Goal: Task Accomplishment & Management: Manage account settings

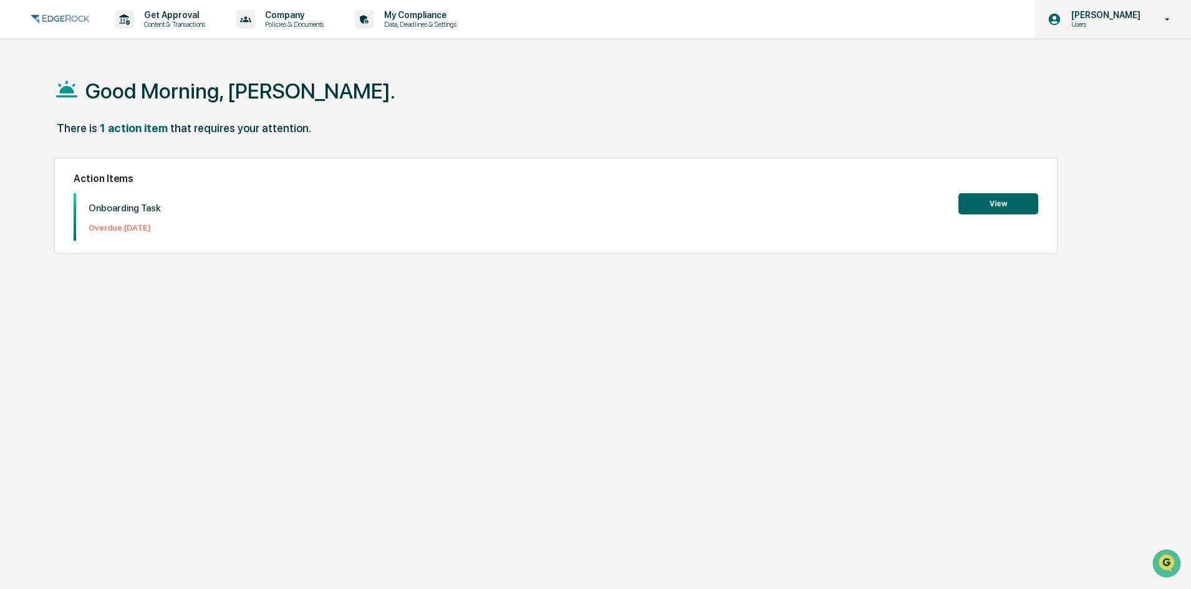
click at [1141, 21] on p "Users" at bounding box center [1103, 24] width 85 height 9
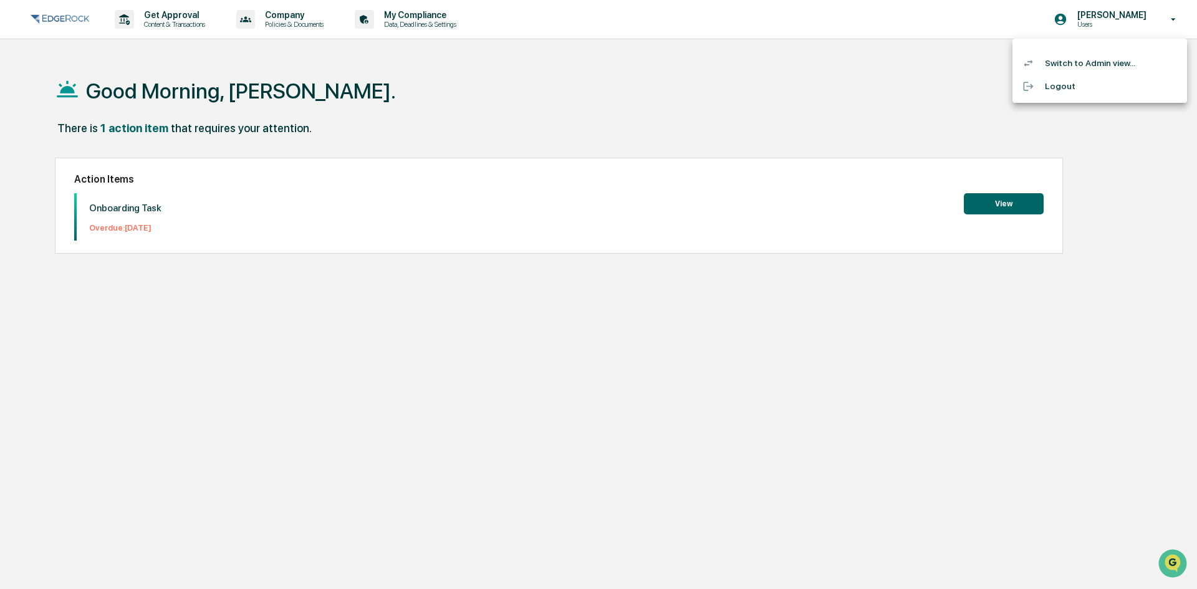
click at [1091, 59] on li "Switch to Admin view..." at bounding box center [1099, 63] width 175 height 23
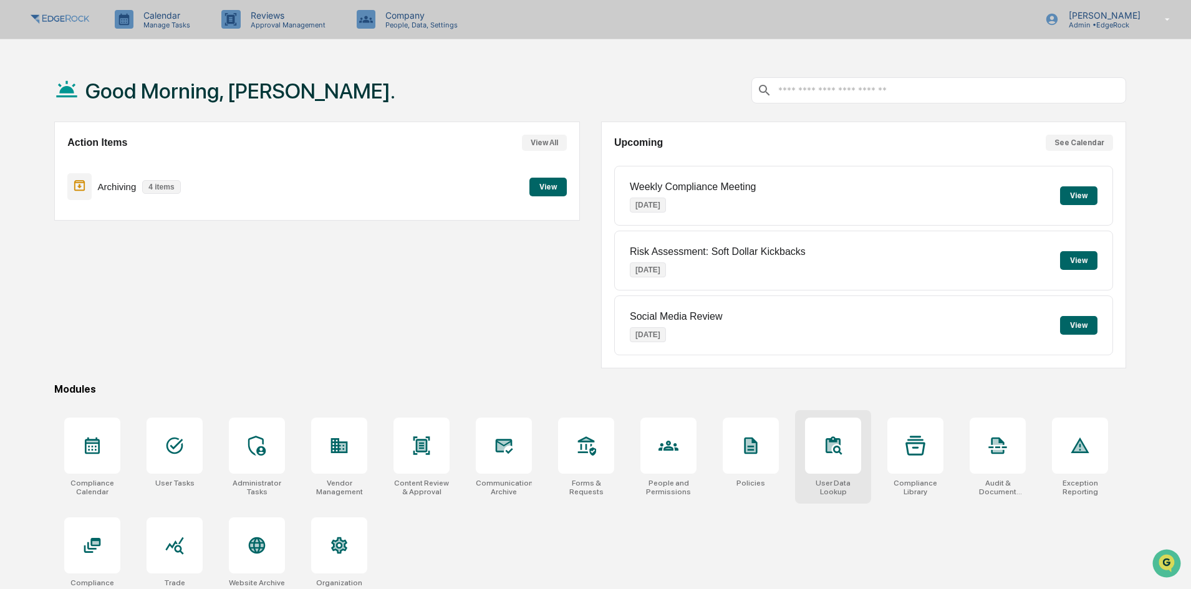
click at [799, 432] on div "User Data Lookup" at bounding box center [833, 457] width 76 height 94
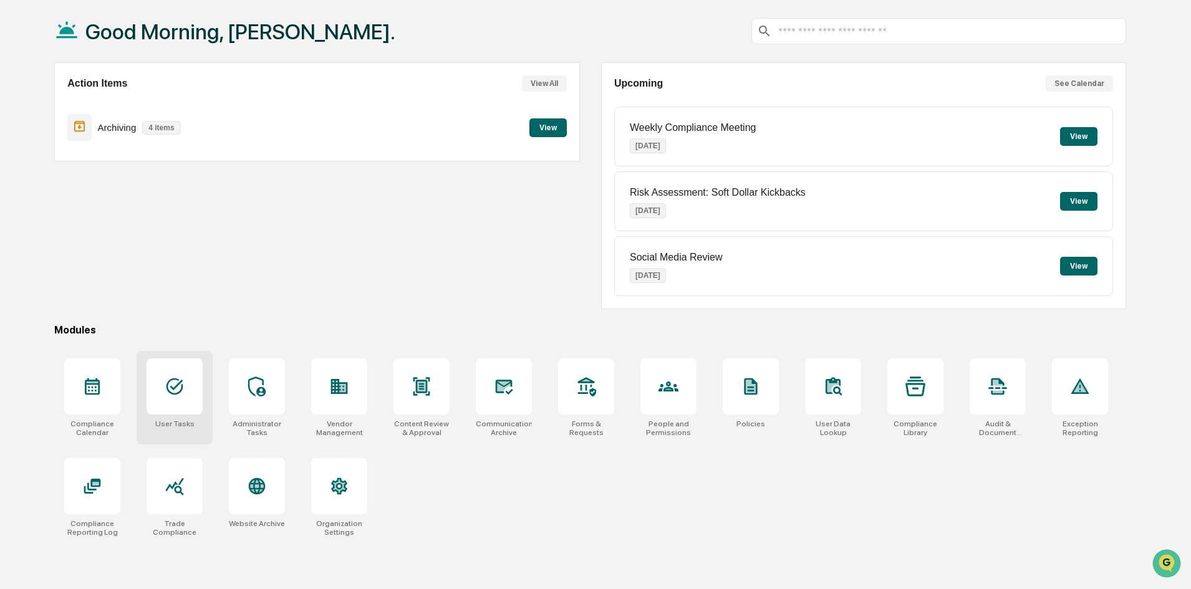
click at [176, 388] on icon at bounding box center [175, 387] width 20 height 20
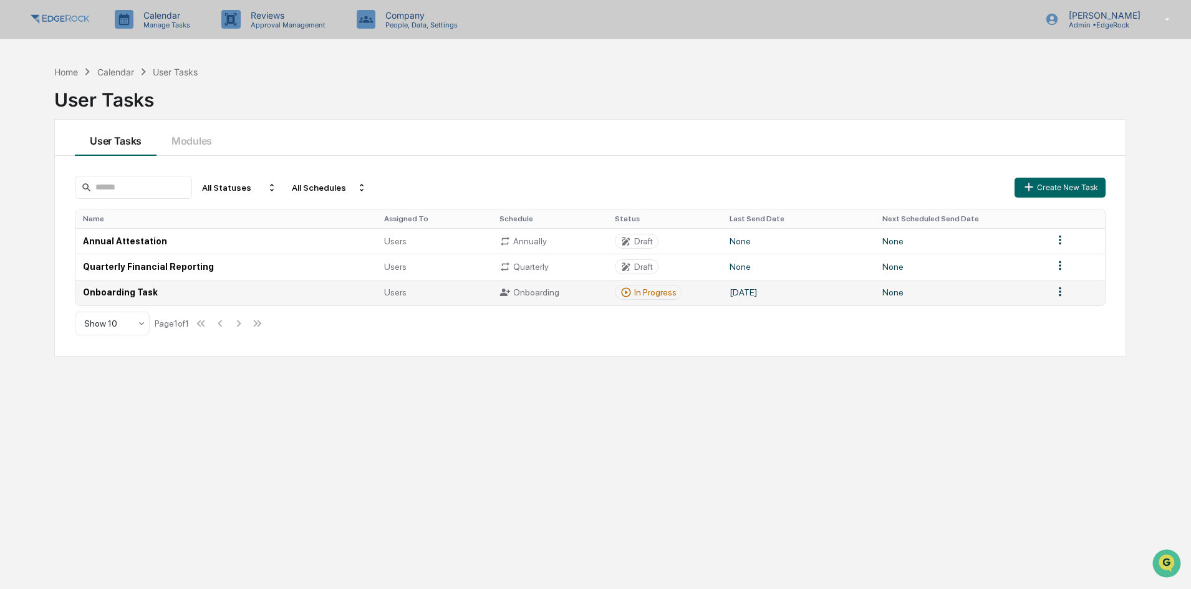
click at [122, 289] on td "Onboarding Task" at bounding box center [225, 293] width 301 height 26
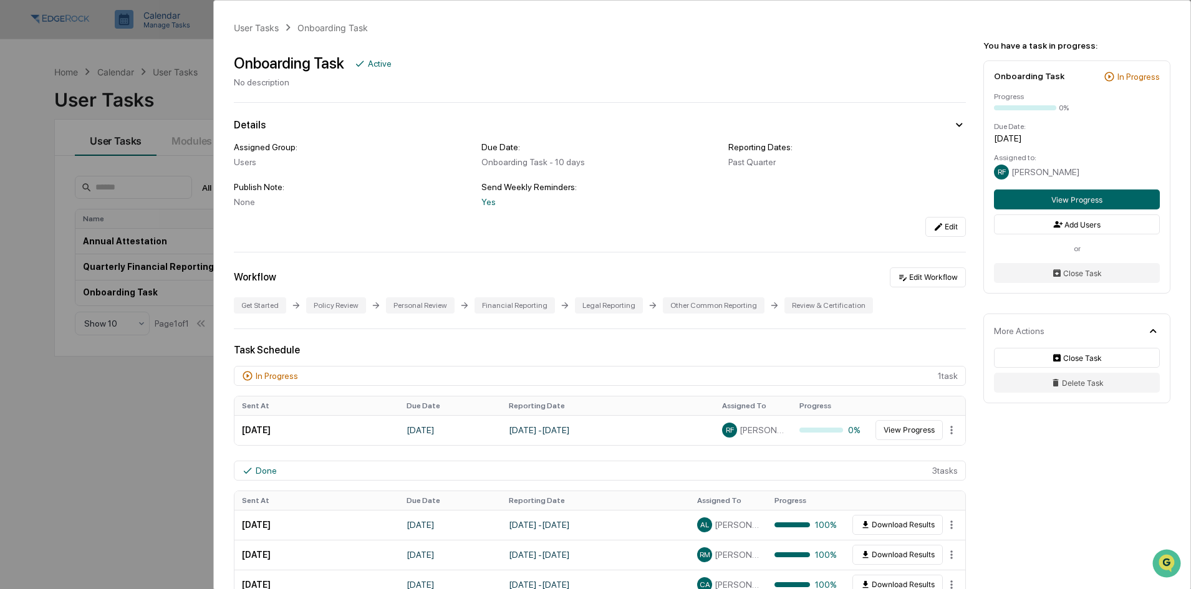
click at [76, 72] on div "User Tasks Onboarding Task Onboarding Task Active No description Details Assign…" at bounding box center [595, 294] width 1191 height 589
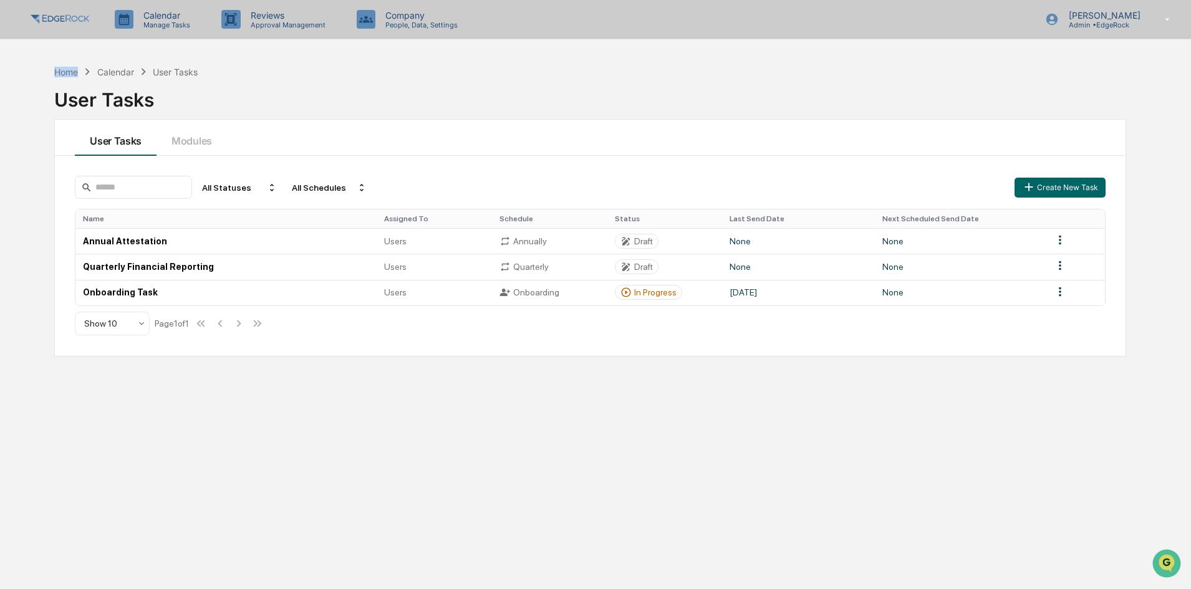
click at [76, 72] on div "Home" at bounding box center [66, 72] width 24 height 11
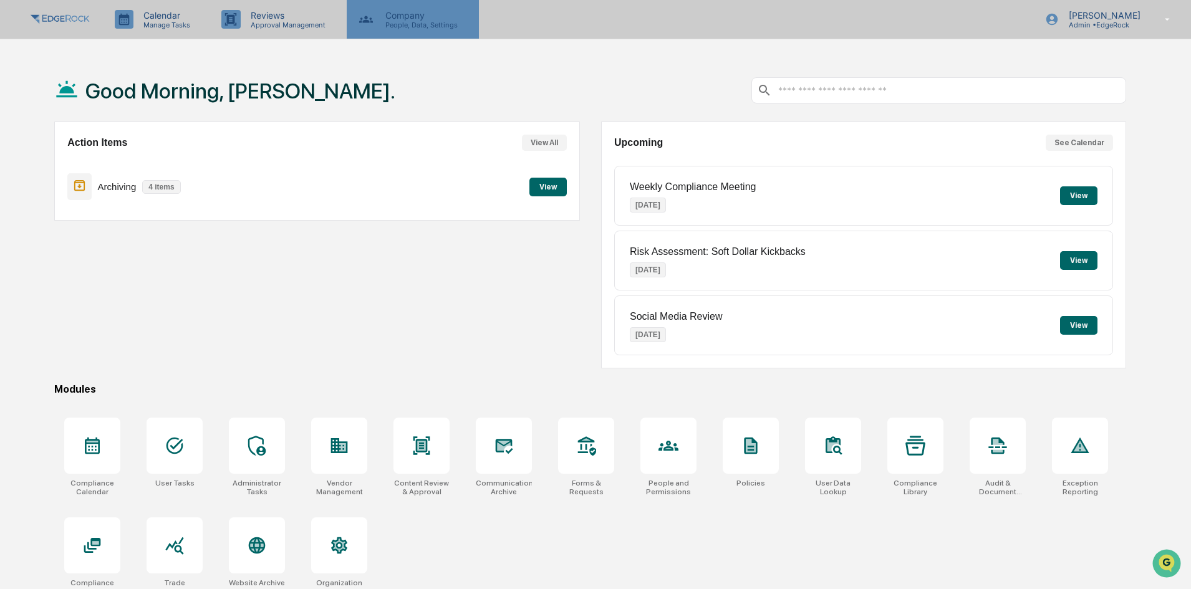
click at [449, 29] on p "People, Data, Settings" at bounding box center [419, 25] width 89 height 9
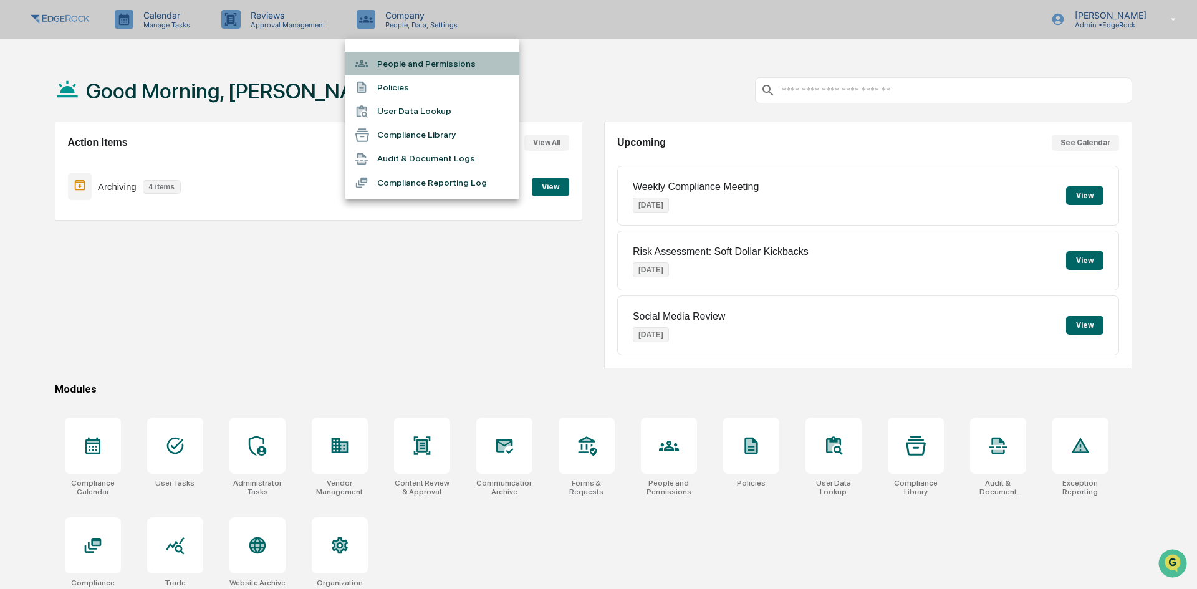
click at [441, 58] on li "People and Permissions" at bounding box center [432, 64] width 175 height 24
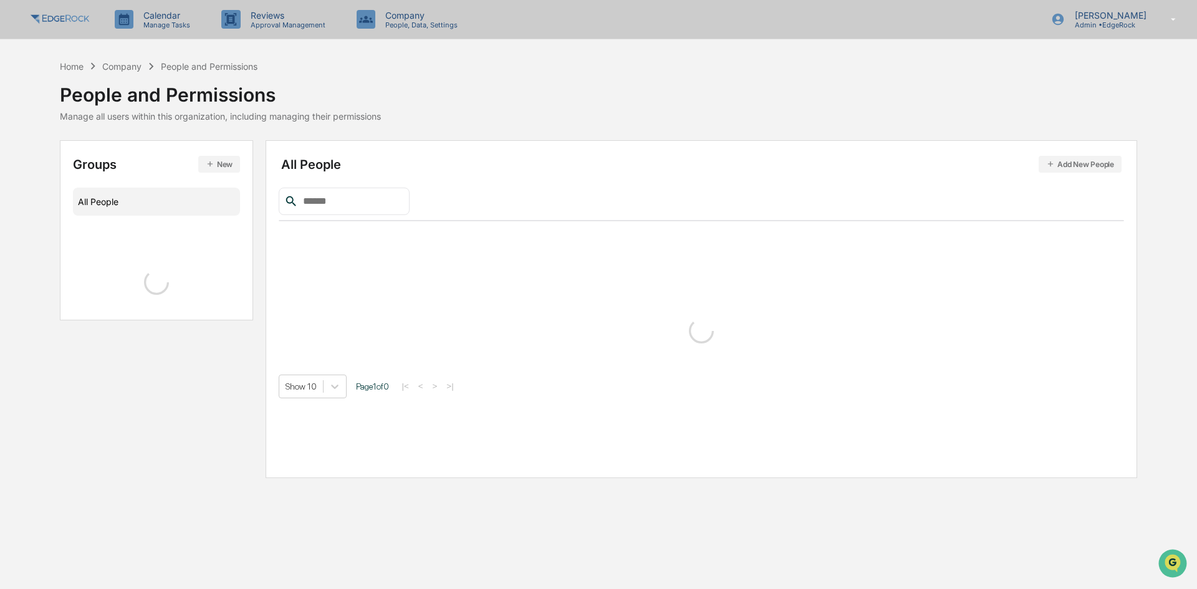
click at [441, 58] on div "Calendar Manage Tasks Reviews Approval Management Company People, Data, Setting…" at bounding box center [598, 294] width 1197 height 589
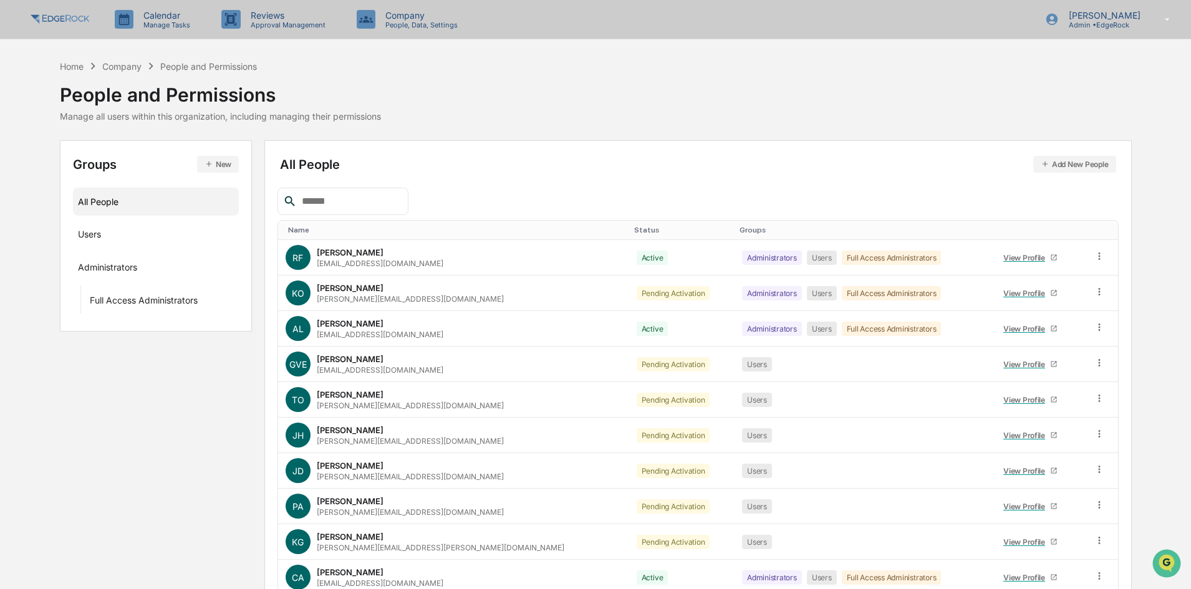
scroll to position [62, 0]
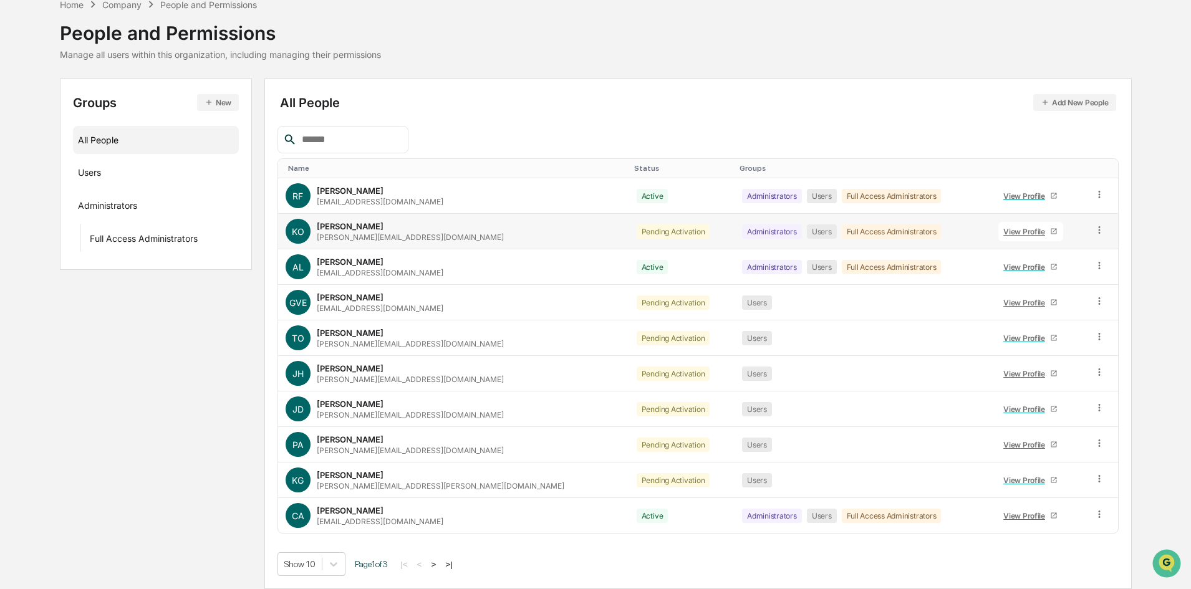
click at [1093, 234] on icon at bounding box center [1099, 230] width 12 height 12
click at [1156, 234] on div "Home Company People and Permissions People and Permissions Manage all users wit…" at bounding box center [595, 294] width 1191 height 592
click at [637, 234] on div "Pending Activation" at bounding box center [674, 231] width 74 height 14
click at [1095, 445] on icon at bounding box center [1099, 444] width 12 height 12
click at [1142, 377] on div "Home Company People and Permissions People and Permissions Manage all users wit…" at bounding box center [595, 294] width 1191 height 592
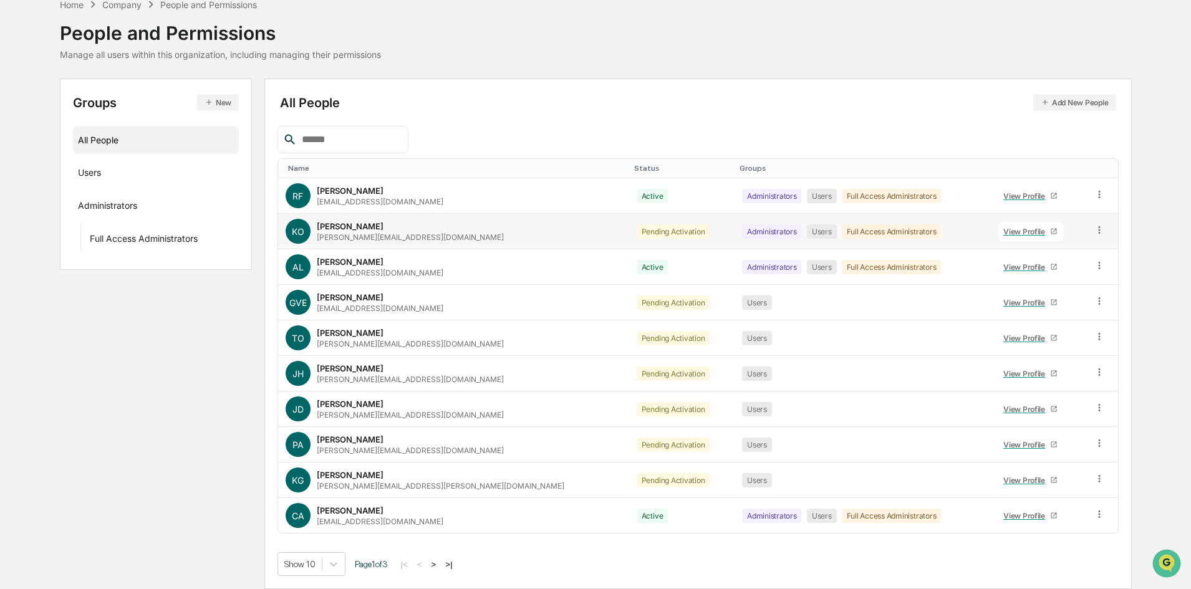
click at [1093, 233] on icon at bounding box center [1099, 230] width 12 height 12
click at [1068, 271] on div "Change Status" at bounding box center [1042, 275] width 103 height 15
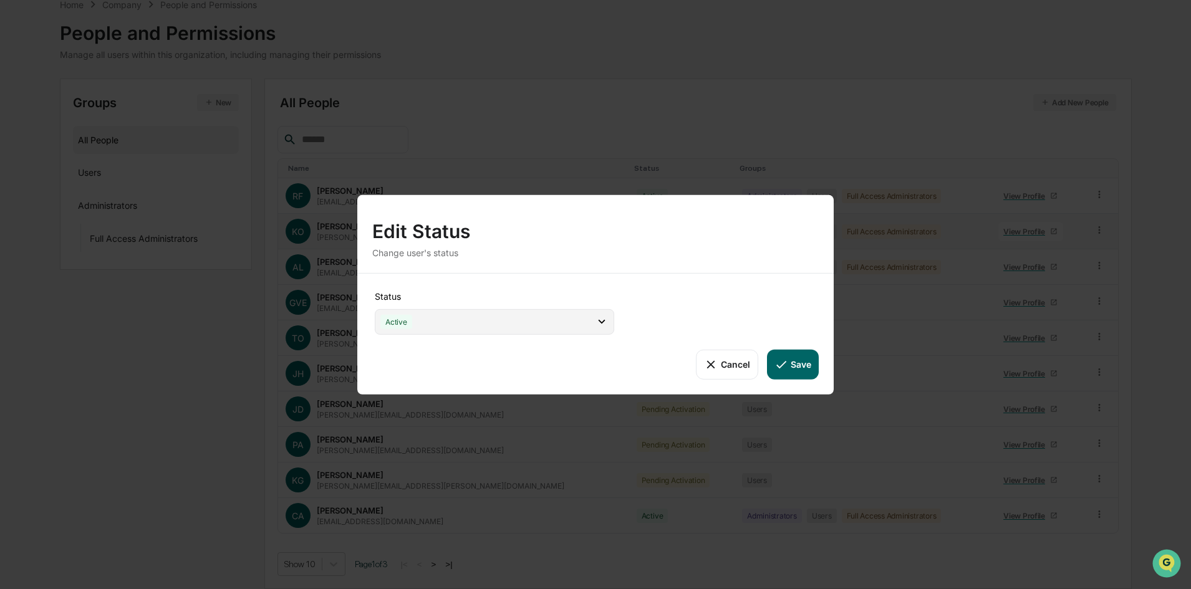
click at [516, 326] on div "Active" at bounding box center [494, 322] width 239 height 26
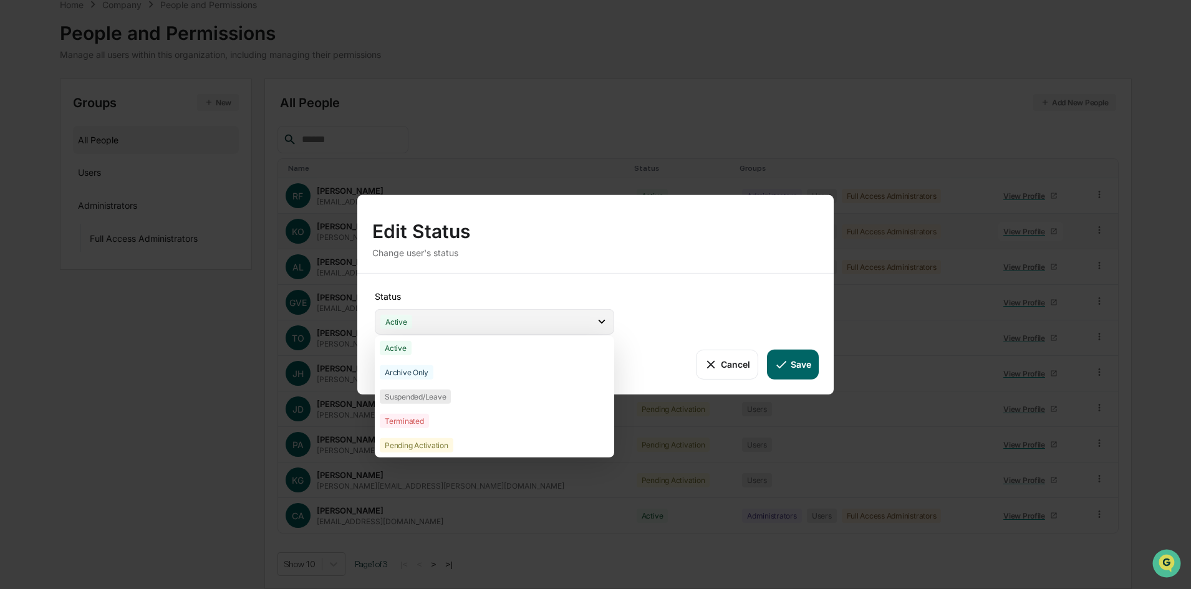
click at [516, 325] on div "Active" at bounding box center [494, 322] width 239 height 26
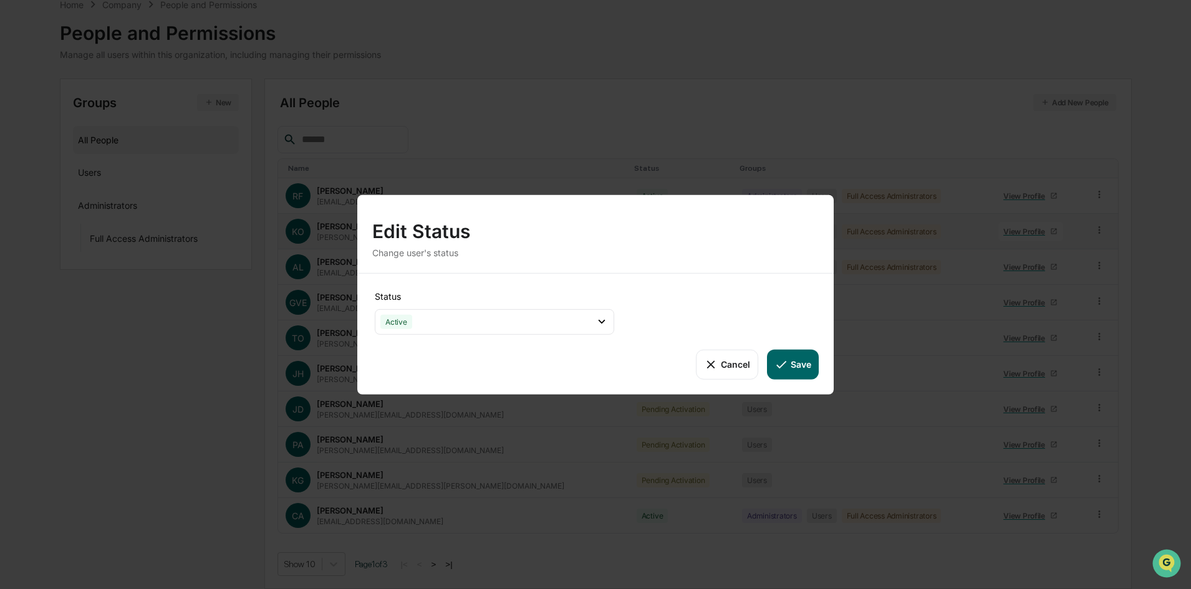
click at [815, 362] on button "Save" at bounding box center [793, 364] width 52 height 30
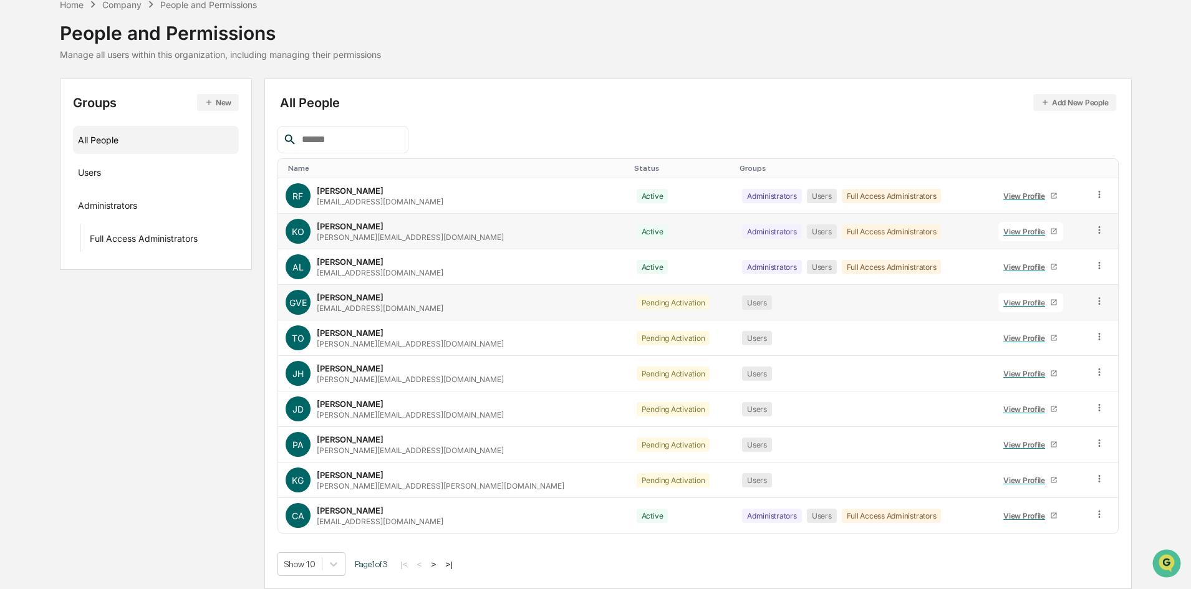
click at [1098, 301] on icon at bounding box center [1099, 300] width 2 height 7
click at [1075, 354] on div "Change Status" at bounding box center [1042, 346] width 123 height 25
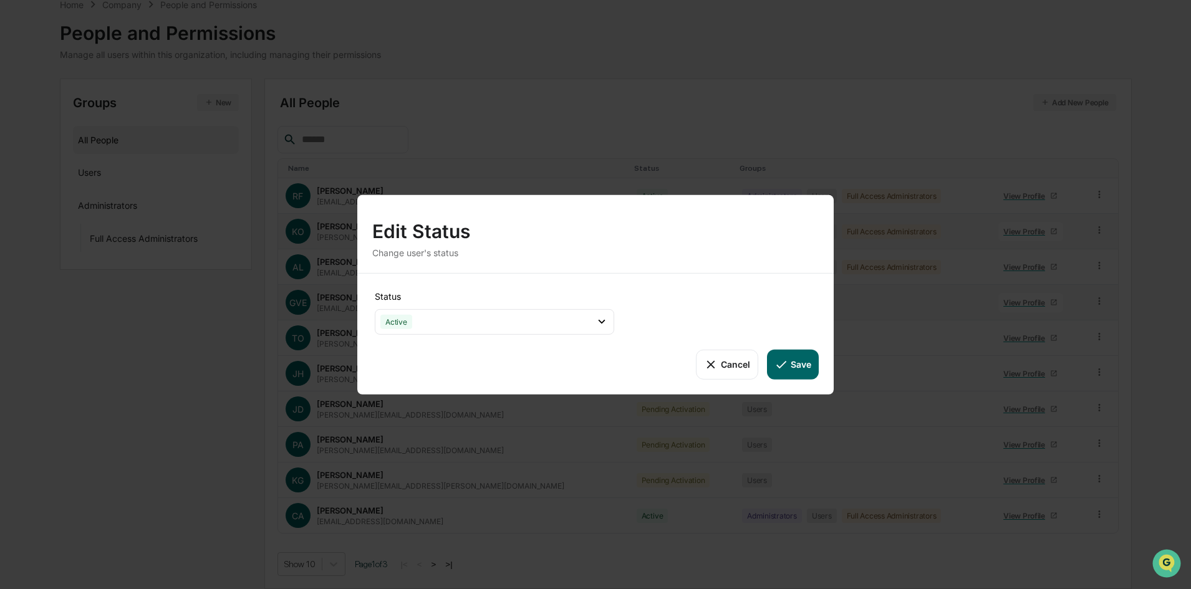
click at [794, 357] on button "Save" at bounding box center [793, 364] width 52 height 30
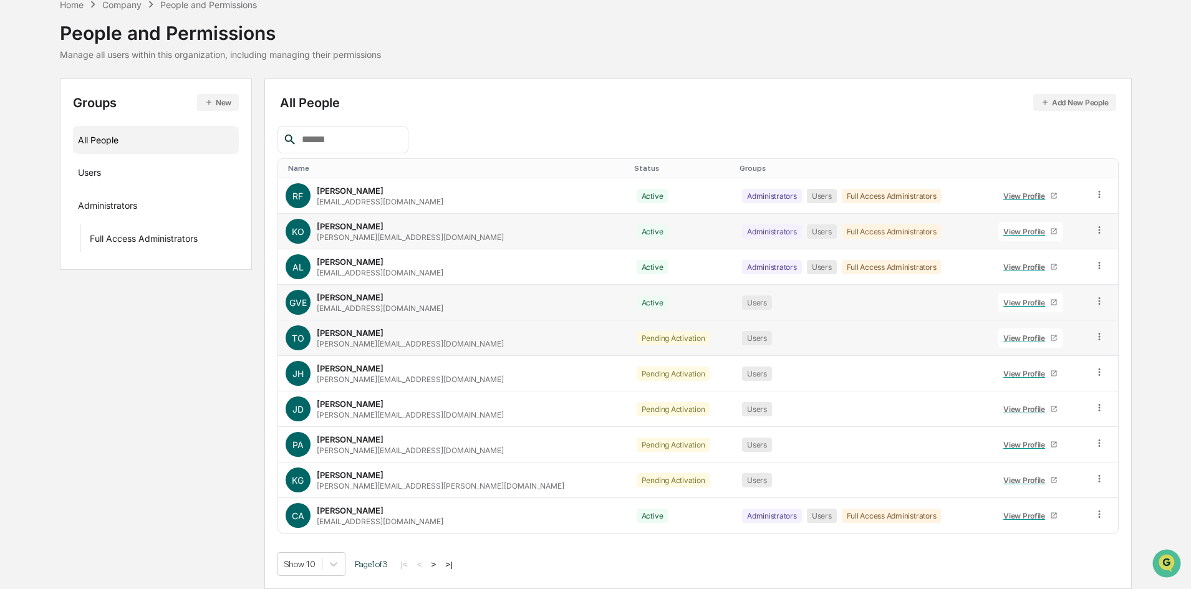
click at [1093, 338] on icon at bounding box center [1099, 337] width 12 height 12
click at [1065, 377] on div "Change Status" at bounding box center [1042, 382] width 103 height 15
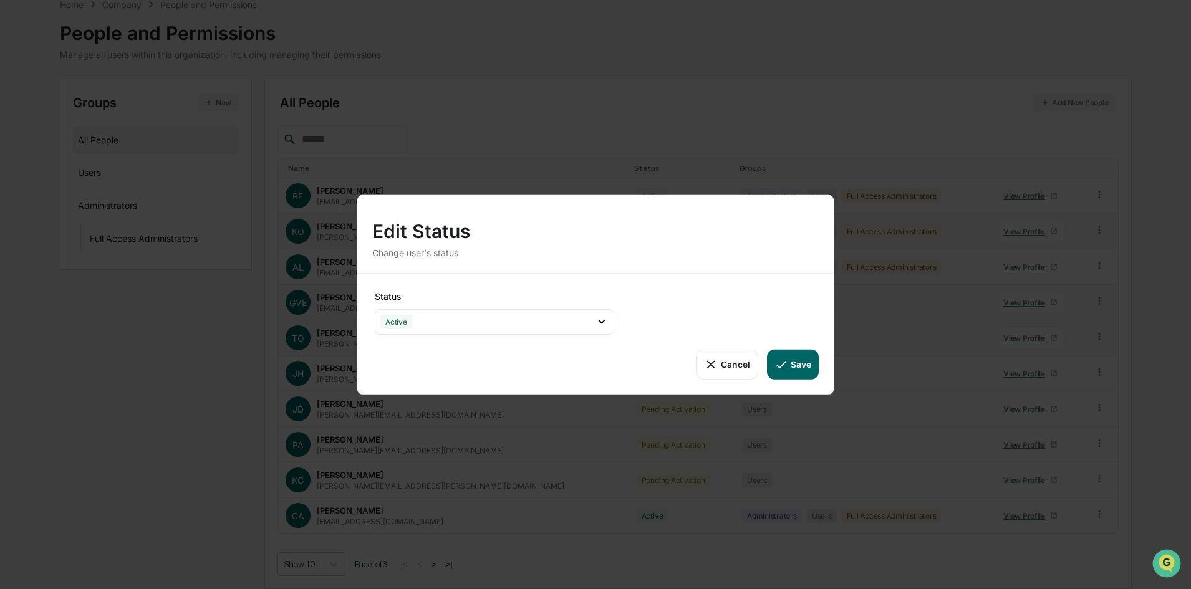
click at [794, 362] on button "Save" at bounding box center [793, 364] width 52 height 30
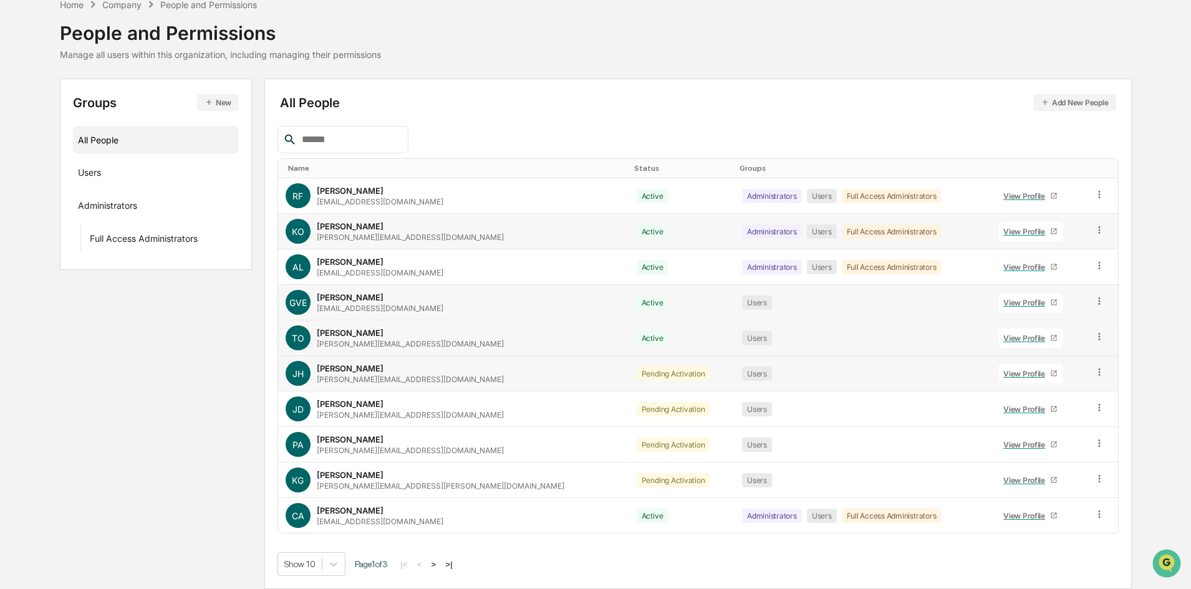
click at [1095, 371] on icon at bounding box center [1099, 373] width 12 height 12
click at [1066, 413] on div "Change Status" at bounding box center [1042, 417] width 103 height 15
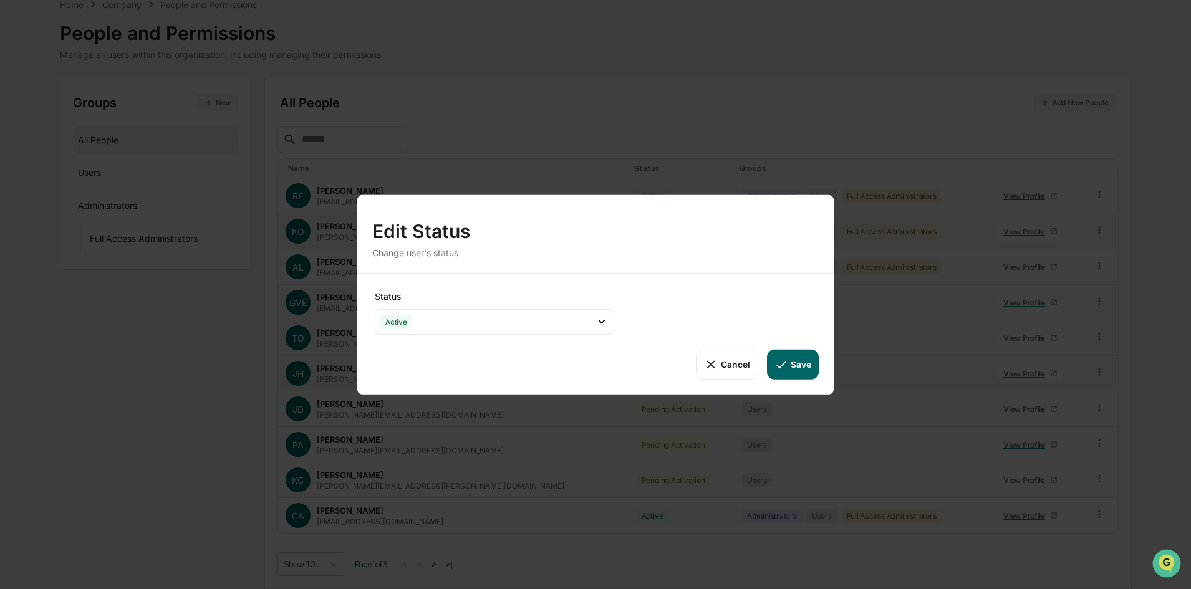
click at [817, 368] on button "Save" at bounding box center [793, 364] width 52 height 30
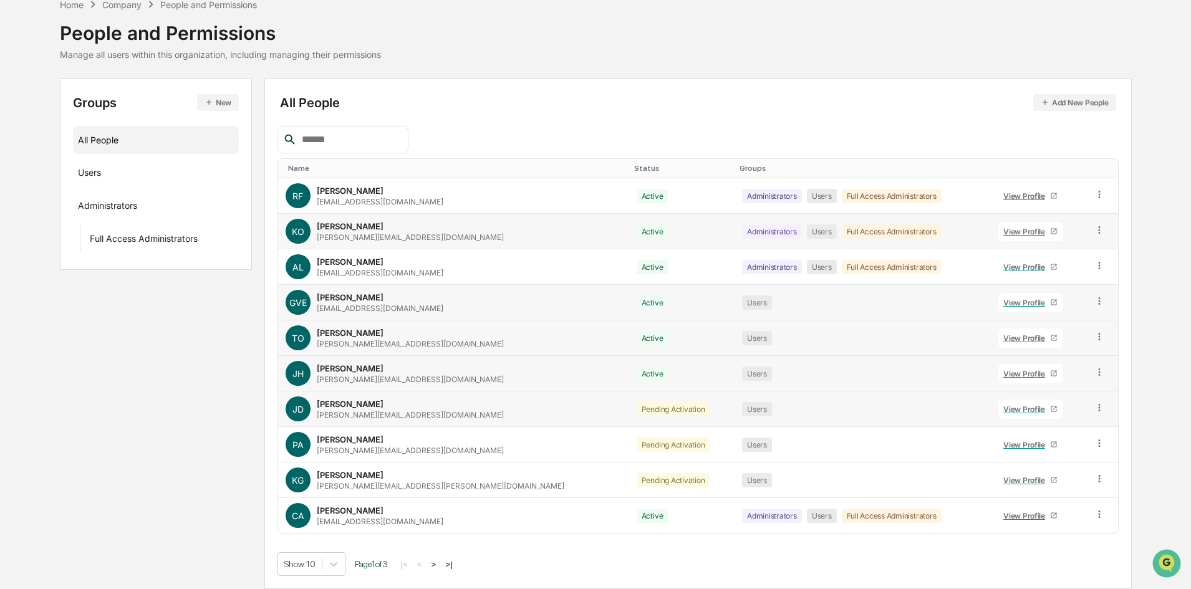
click at [1098, 408] on icon at bounding box center [1099, 407] width 2 height 7
click at [1067, 448] on div "Change Status" at bounding box center [1042, 453] width 103 height 15
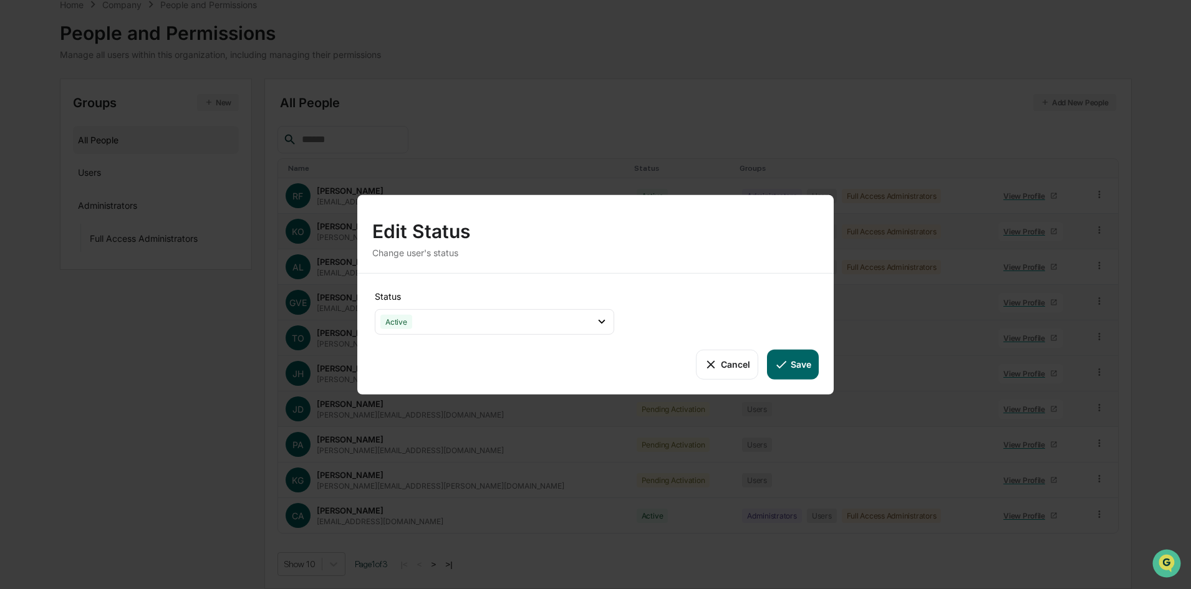
click at [793, 363] on button "Save" at bounding box center [793, 364] width 52 height 30
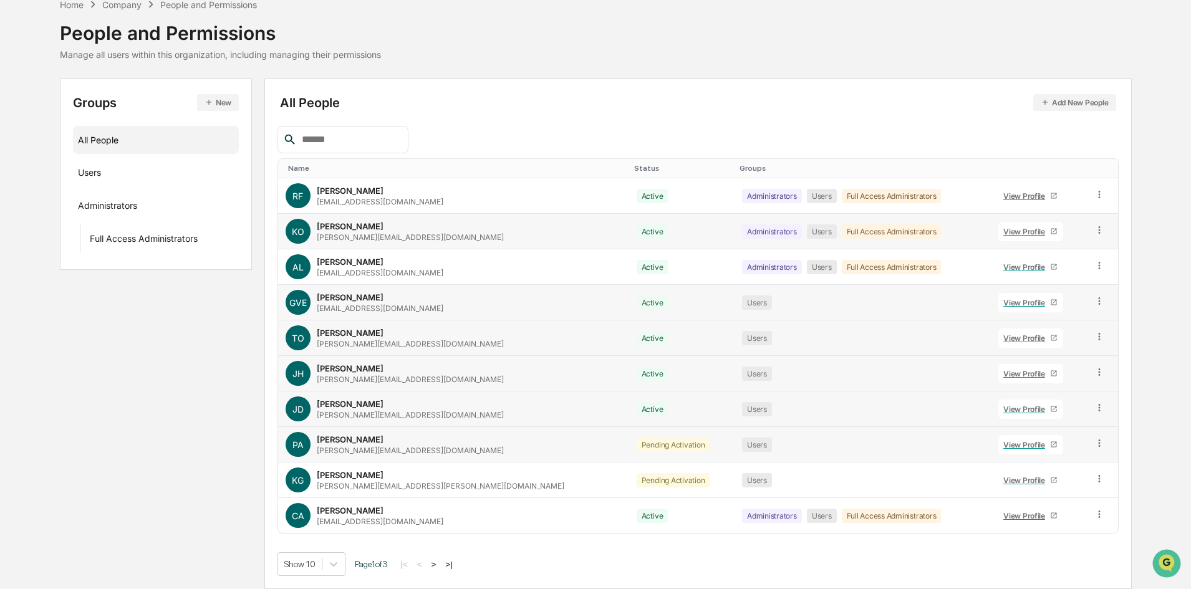
click at [1098, 441] on icon at bounding box center [1099, 443] width 2 height 7
click at [1061, 487] on div "Change Status" at bounding box center [1042, 488] width 103 height 15
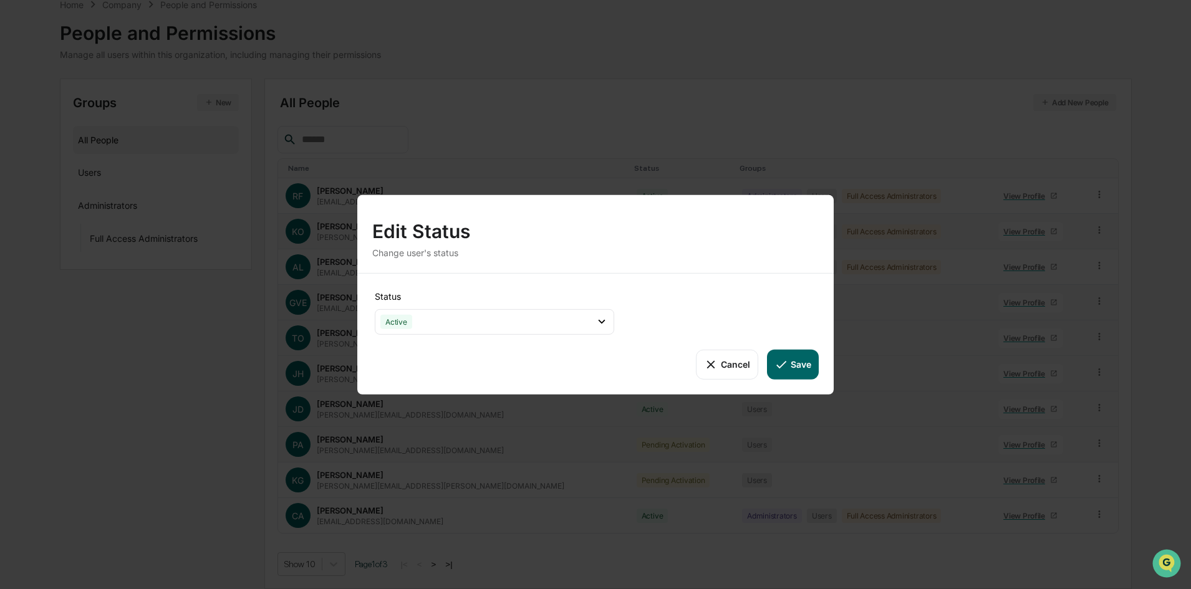
click at [783, 358] on icon at bounding box center [781, 364] width 14 height 14
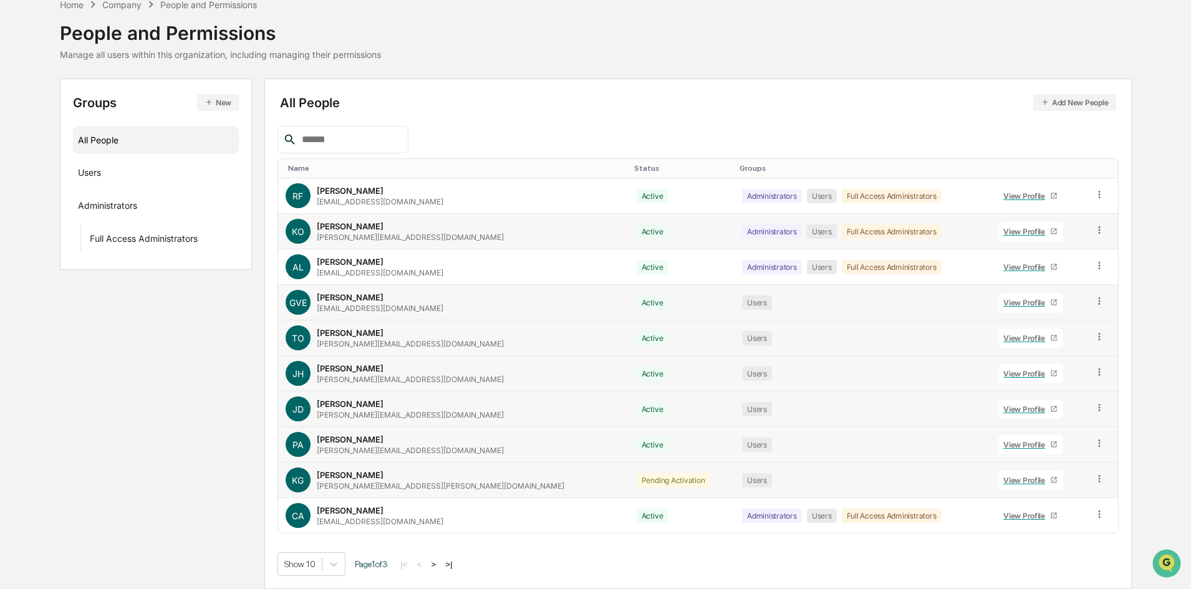
click at [1093, 479] on icon at bounding box center [1099, 479] width 12 height 12
click at [1074, 522] on div "Change Status" at bounding box center [1042, 524] width 103 height 15
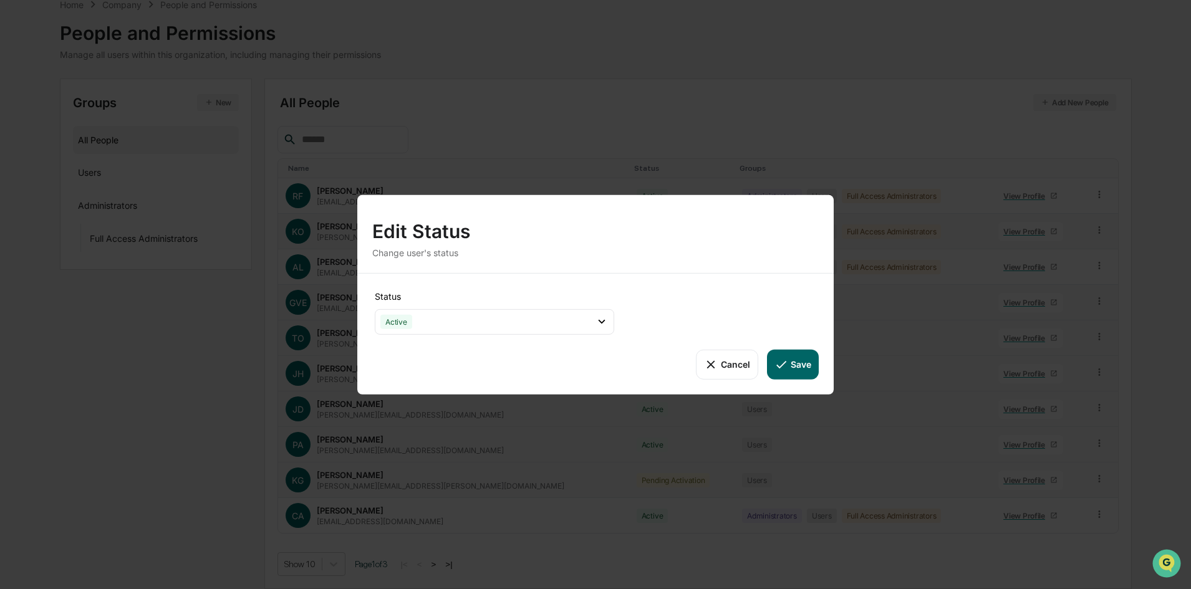
click at [802, 348] on div "Status Active Active Archive Only Suspended/Leave Terminated Pending Activation…" at bounding box center [595, 333] width 476 height 121
click at [800, 357] on button "Save" at bounding box center [793, 364] width 52 height 30
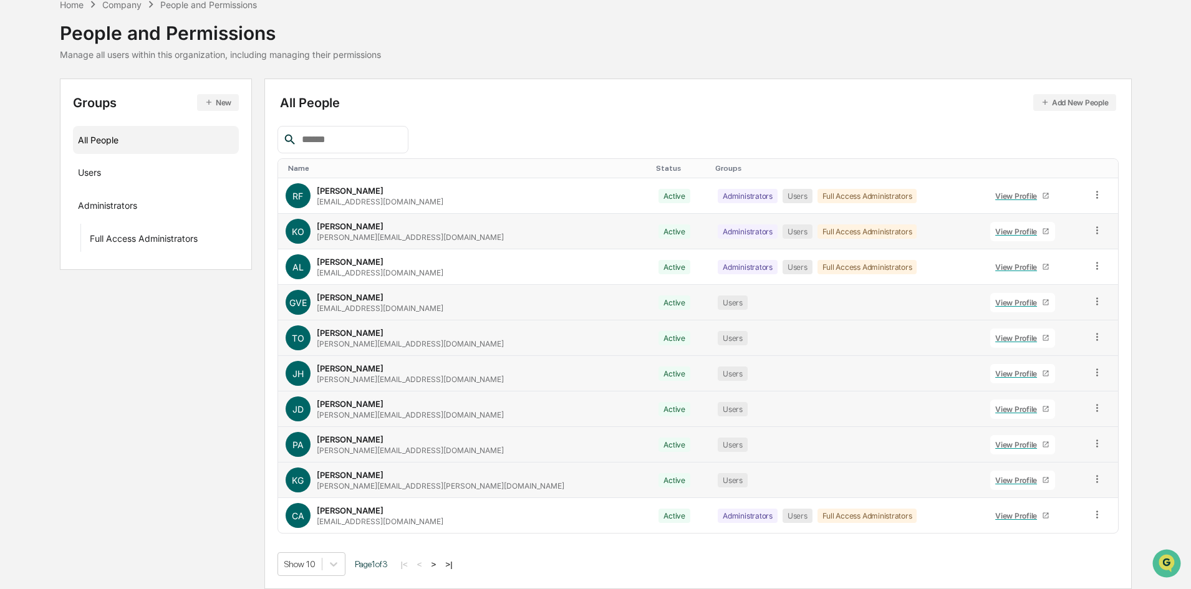
click at [440, 562] on button ">" at bounding box center [434, 564] width 12 height 11
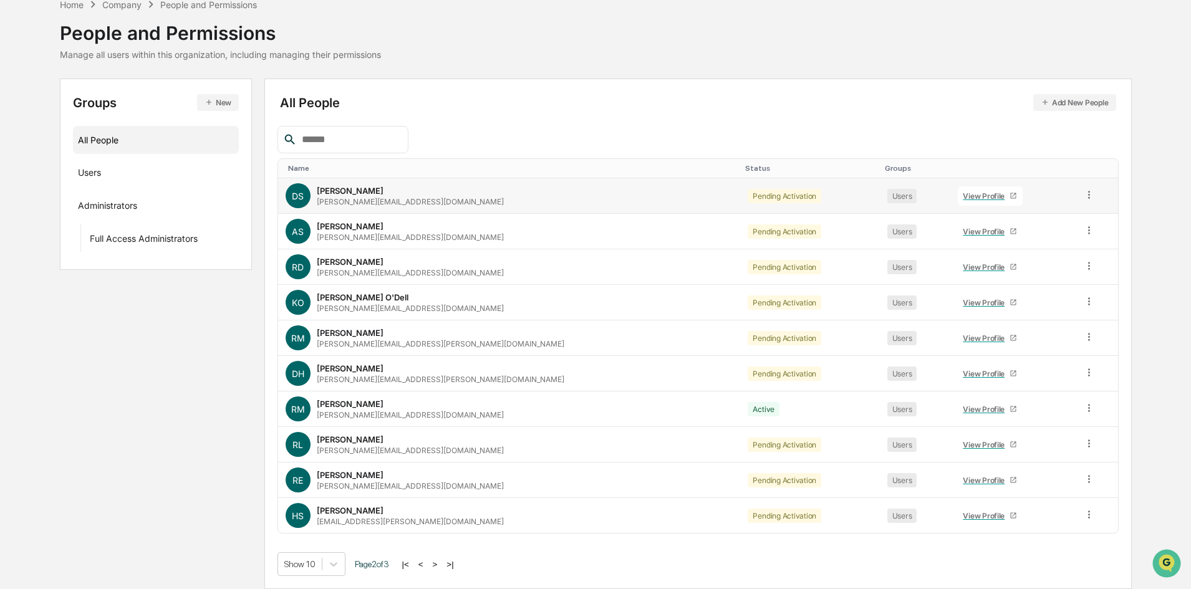
click at [1083, 194] on icon at bounding box center [1089, 195] width 12 height 12
click at [1063, 231] on div "Change Status" at bounding box center [1032, 240] width 123 height 25
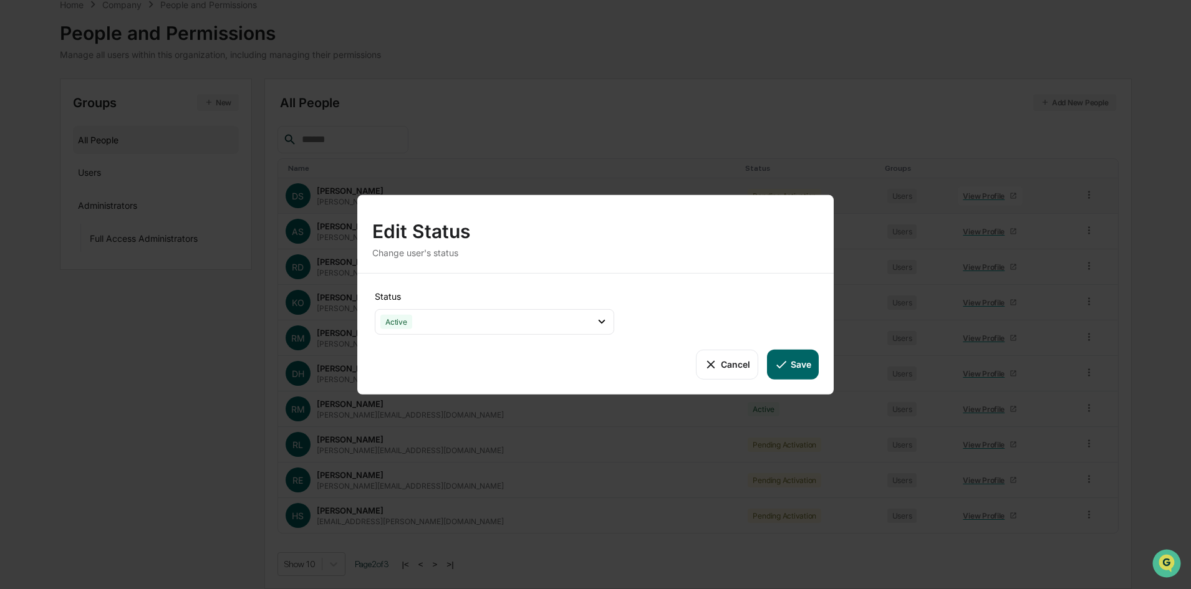
click at [798, 364] on button "Save" at bounding box center [793, 364] width 52 height 30
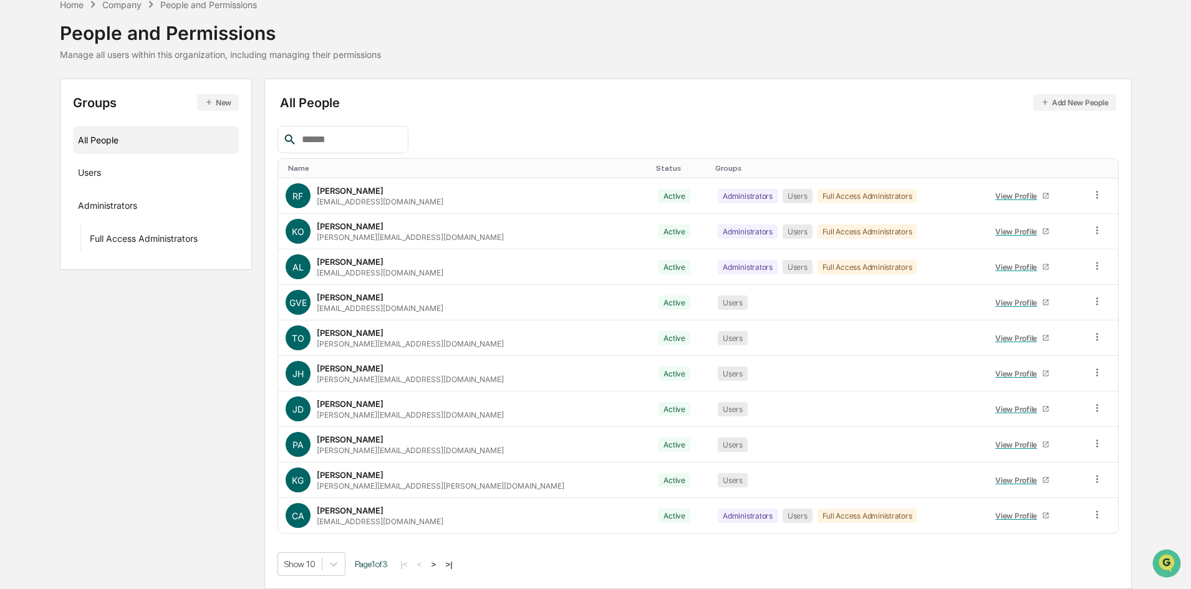
click at [456, 562] on button ">|" at bounding box center [448, 564] width 14 height 11
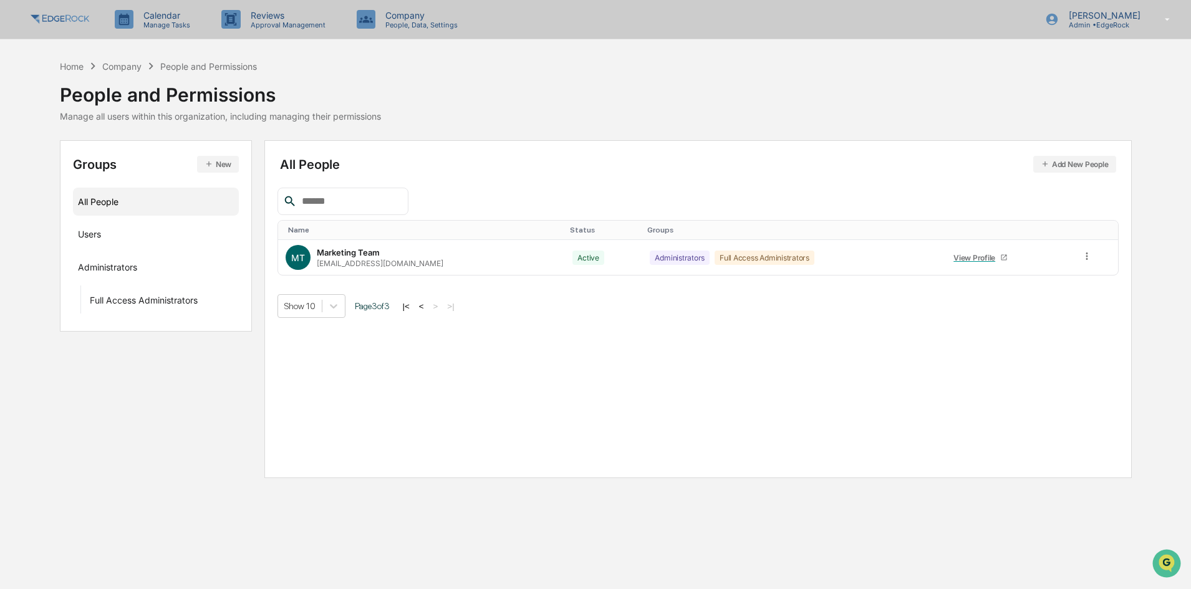
scroll to position [0, 0]
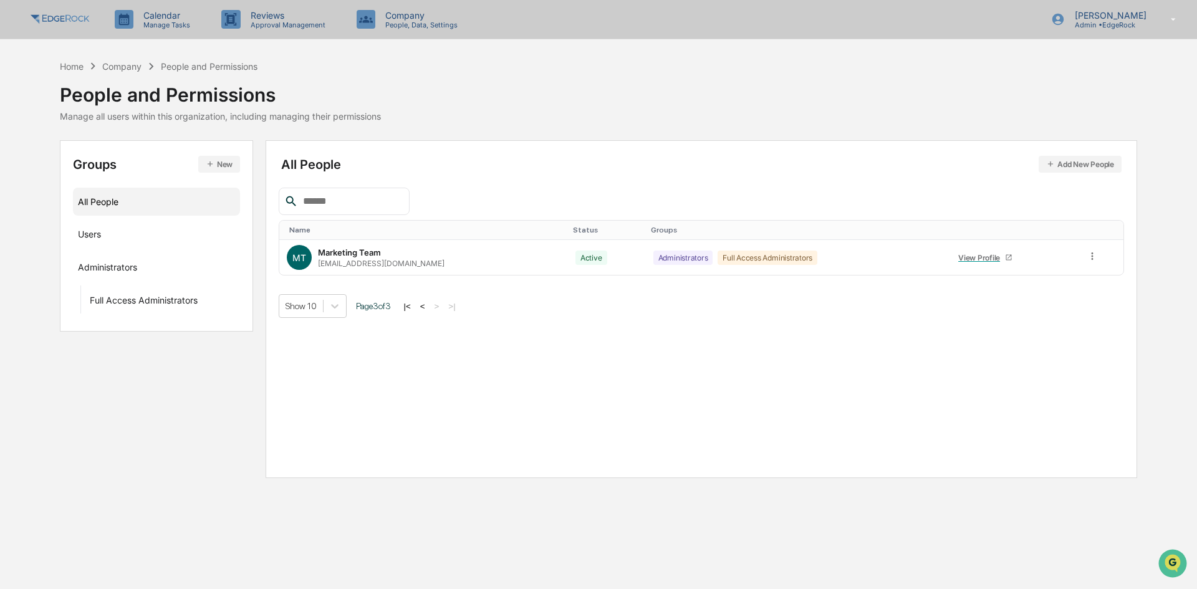
click at [424, 302] on button "<" at bounding box center [422, 306] width 12 height 11
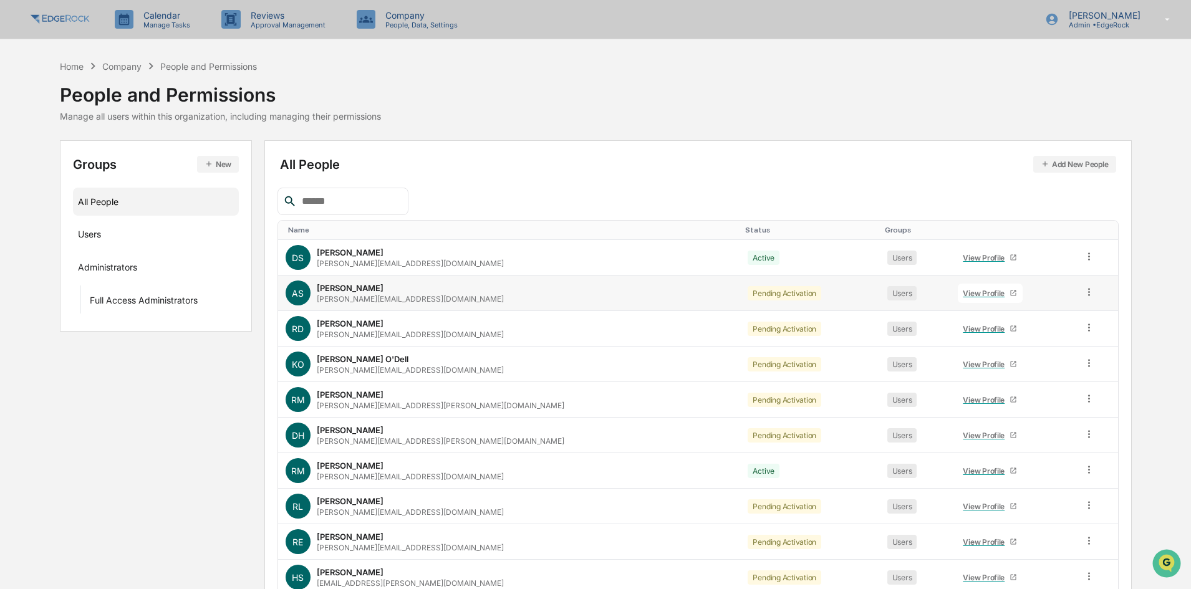
click at [1088, 292] on icon at bounding box center [1089, 291] width 2 height 7
click at [1055, 328] on div "Change Status" at bounding box center [1032, 337] width 123 height 25
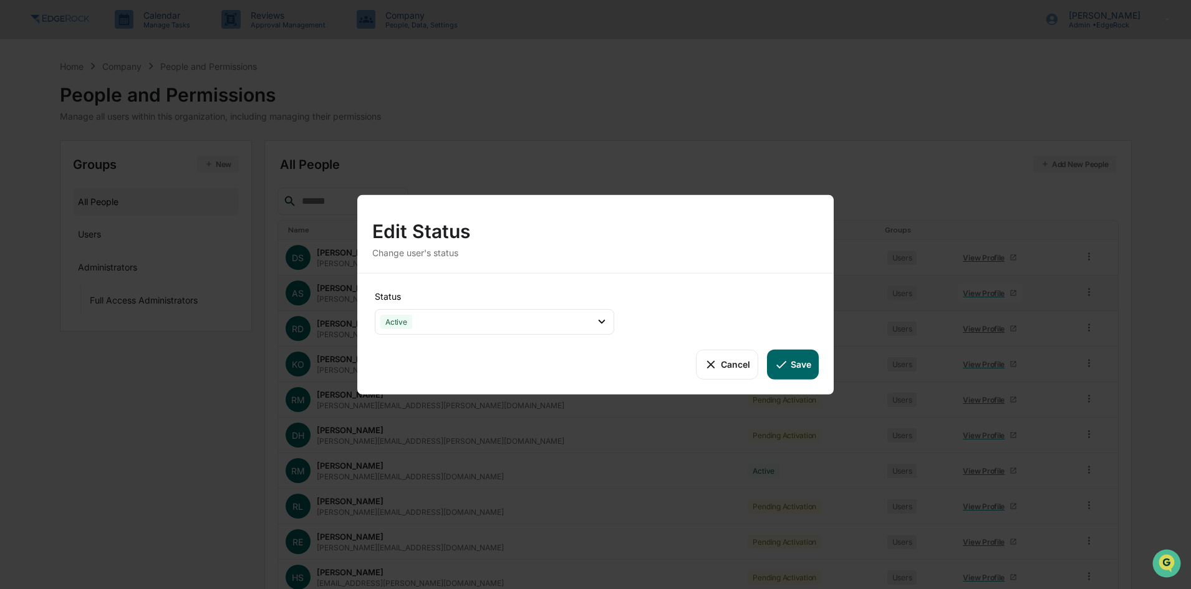
click at [794, 362] on button "Save" at bounding box center [793, 364] width 52 height 30
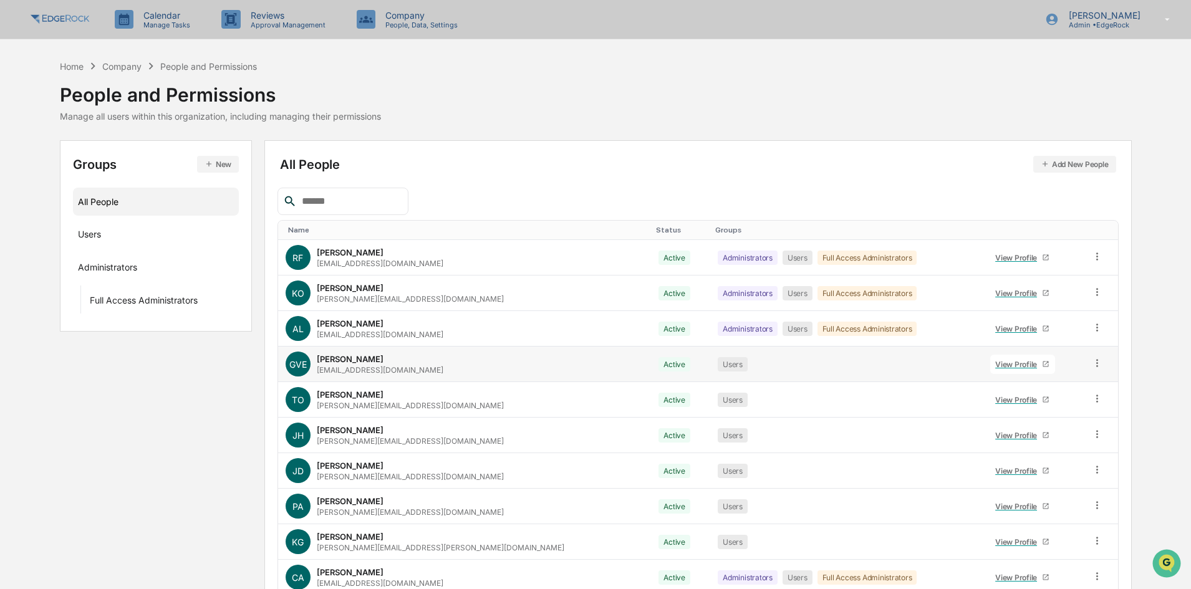
scroll to position [62, 0]
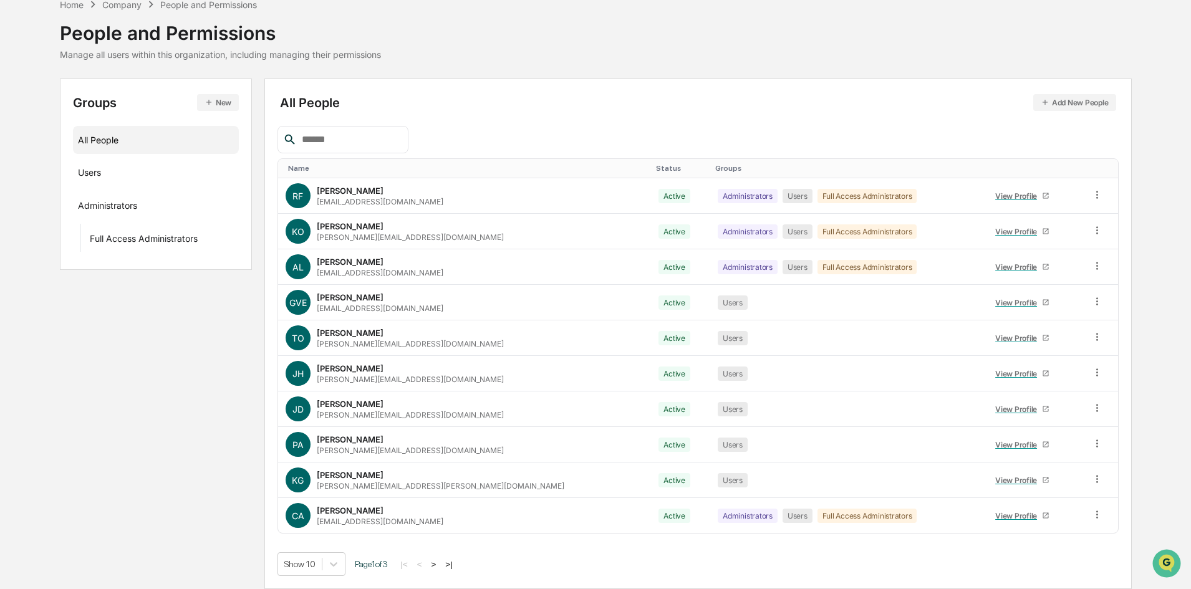
click at [437, 562] on button ">" at bounding box center [434, 564] width 12 height 11
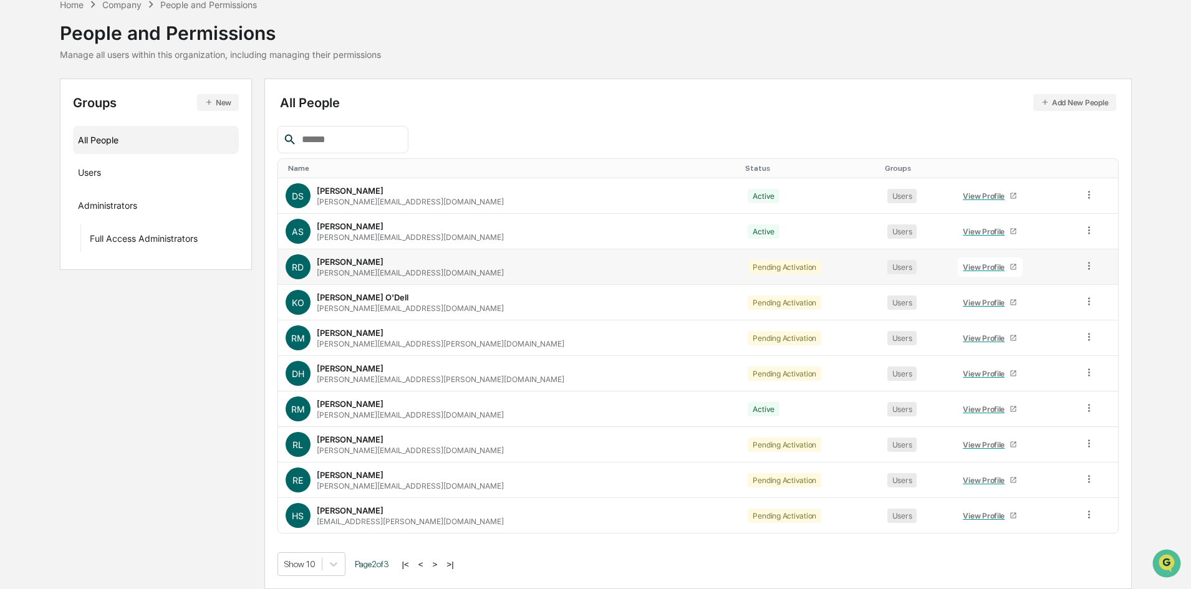
click at [1083, 265] on icon at bounding box center [1089, 266] width 12 height 12
click at [1049, 304] on div "Change Status" at bounding box center [1032, 311] width 103 height 15
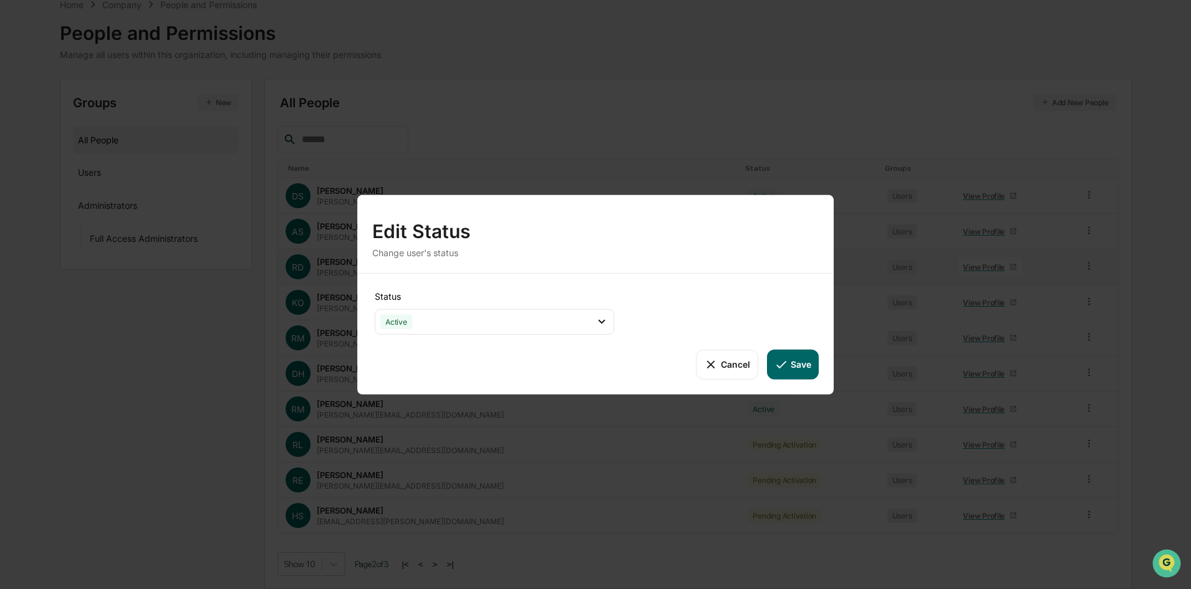
click at [800, 368] on button "Save" at bounding box center [793, 364] width 52 height 30
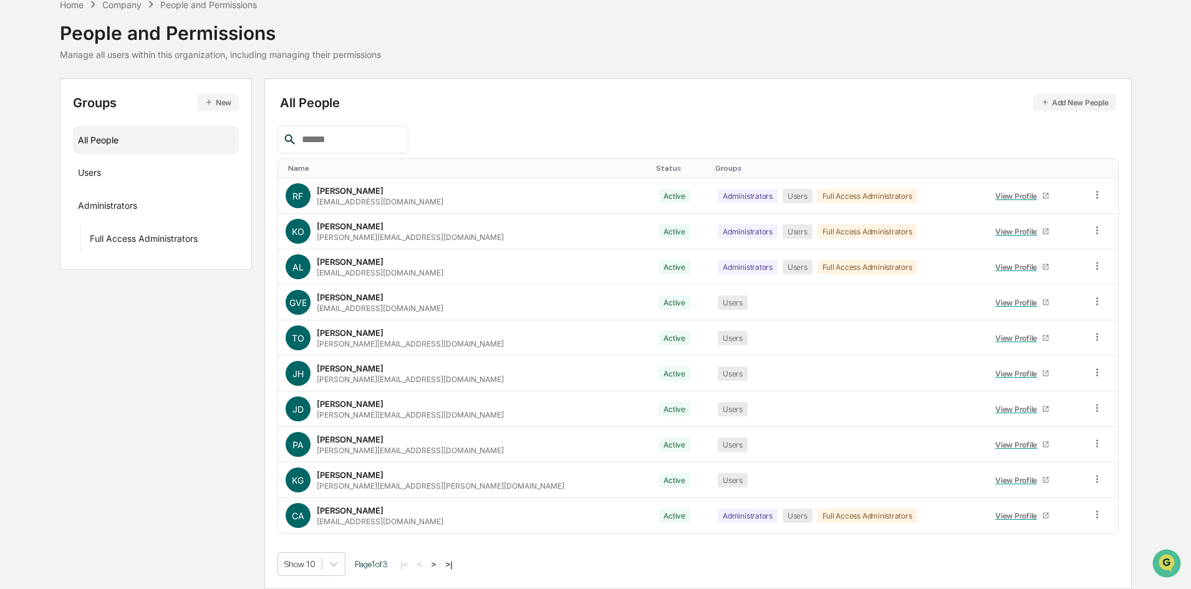
click at [438, 562] on button ">" at bounding box center [434, 564] width 12 height 11
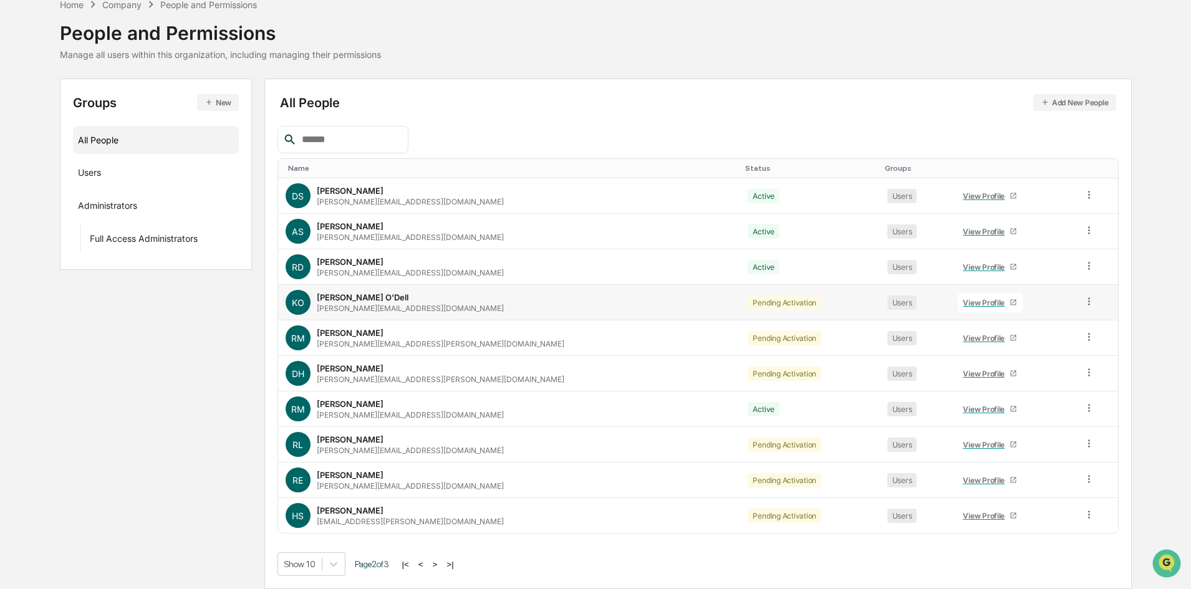
click at [1083, 303] on icon at bounding box center [1089, 302] width 12 height 12
click at [1056, 337] on div "Change Status" at bounding box center [1032, 346] width 123 height 25
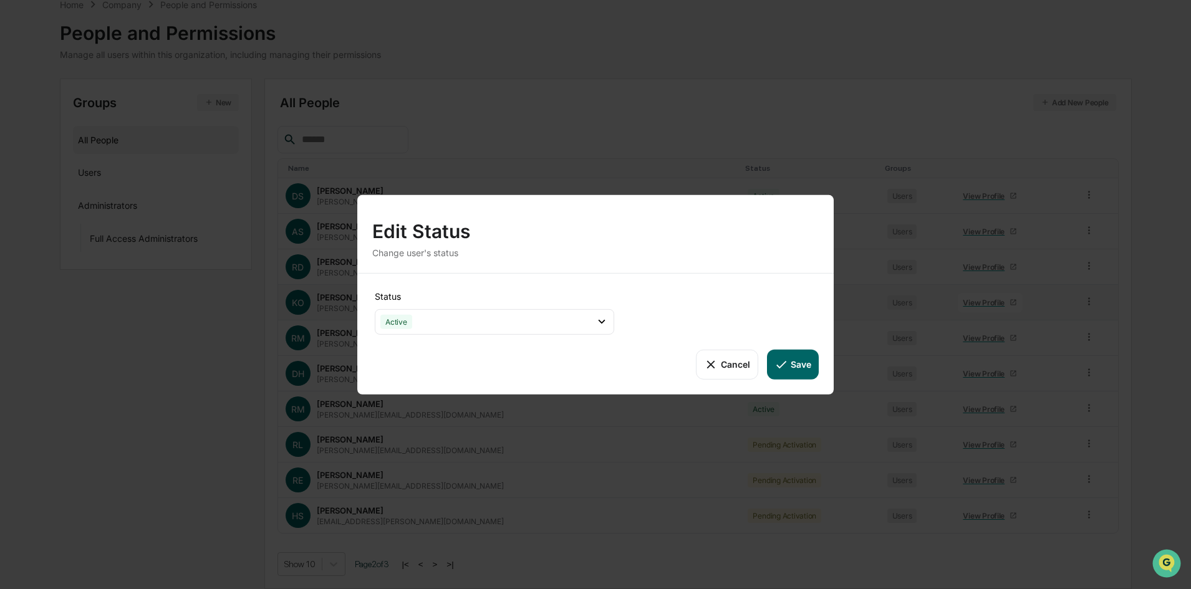
click at [807, 366] on button "Save" at bounding box center [793, 364] width 52 height 30
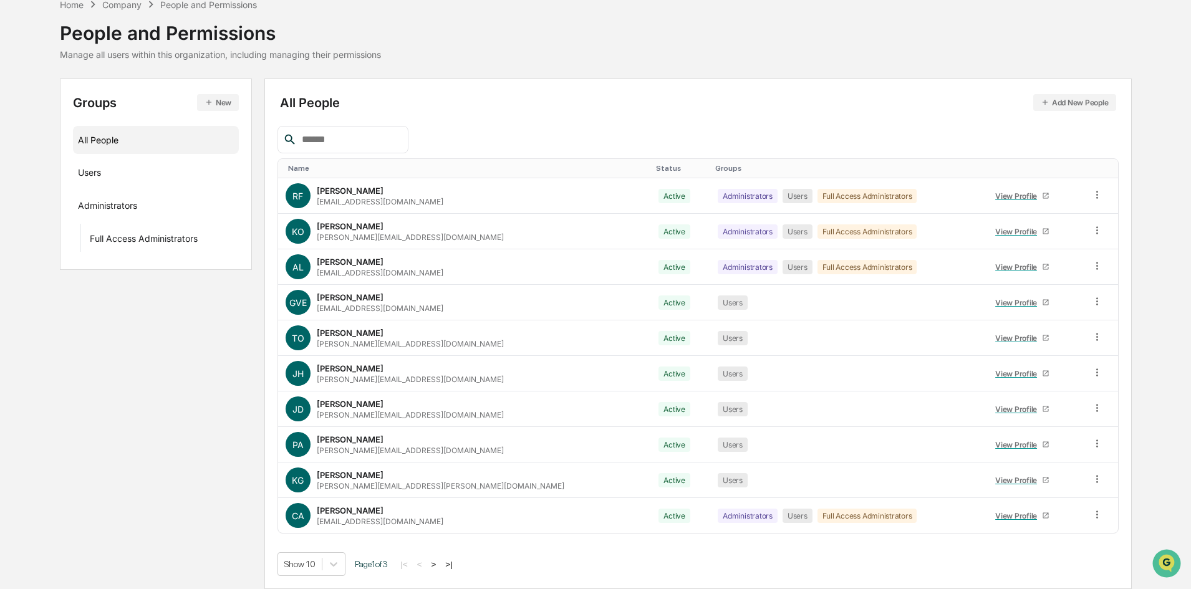
click at [440, 567] on button ">" at bounding box center [434, 564] width 12 height 11
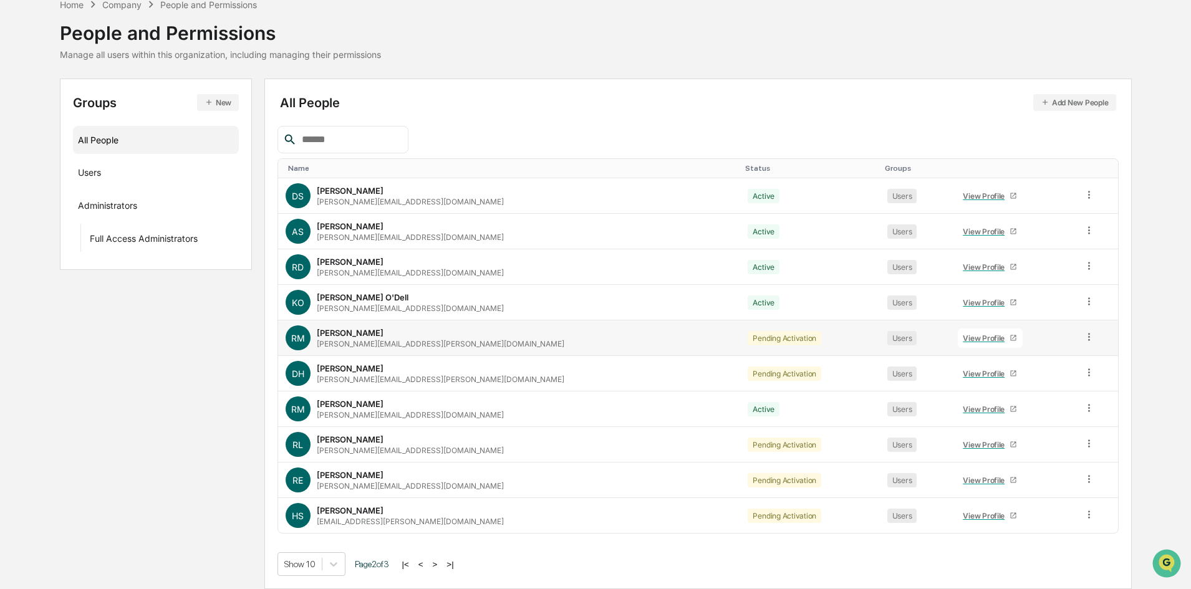
click at [1083, 338] on icon at bounding box center [1089, 337] width 12 height 12
click at [1041, 380] on div "Change Status" at bounding box center [1032, 382] width 103 height 15
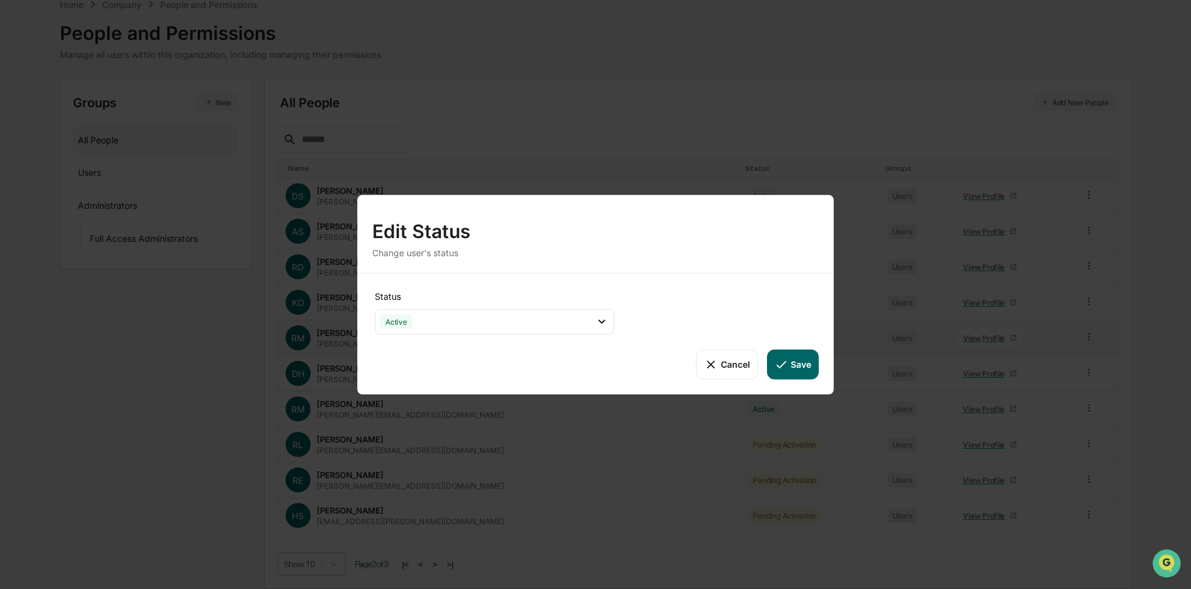
click at [791, 367] on button "Save" at bounding box center [793, 364] width 52 height 30
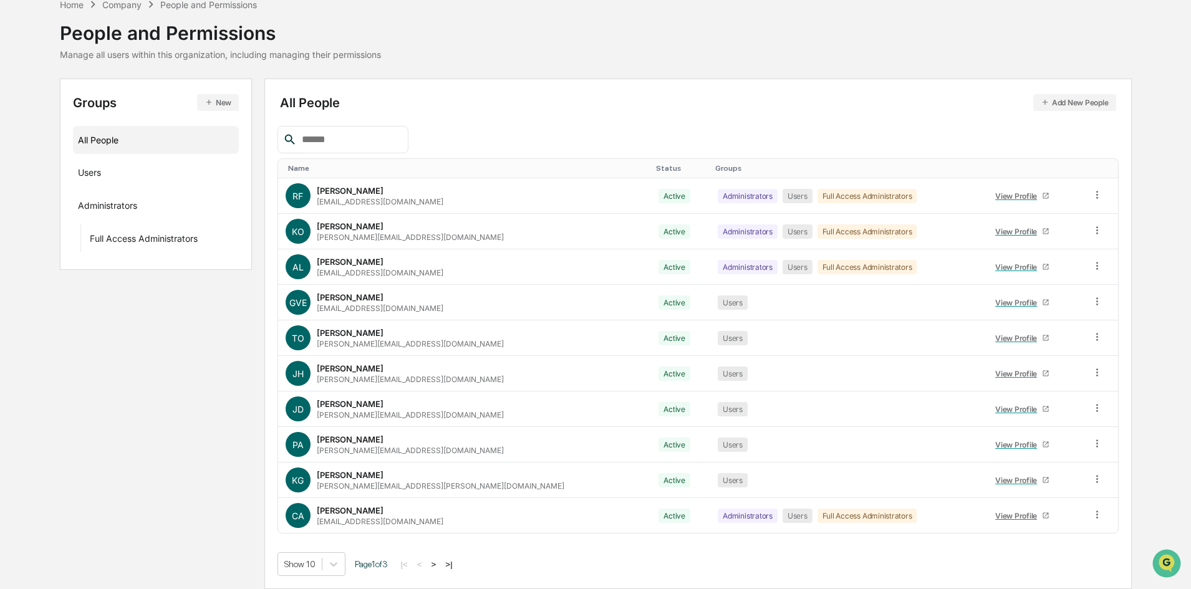
click at [440, 564] on button ">" at bounding box center [434, 564] width 12 height 11
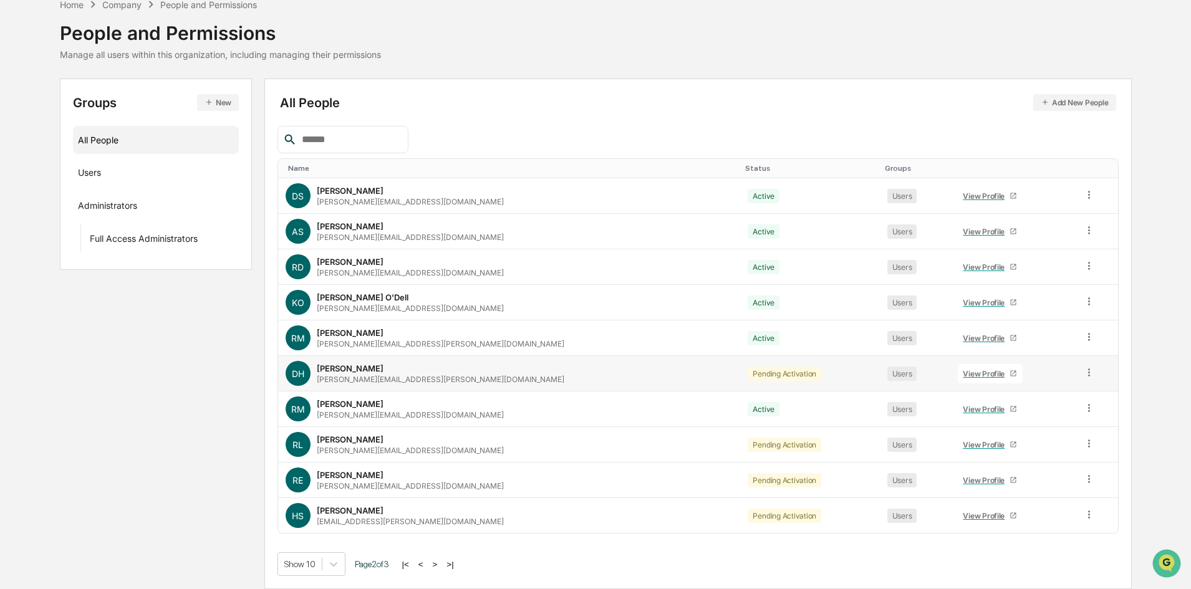
click at [1088, 375] on icon at bounding box center [1089, 371] width 2 height 7
click at [1026, 428] on div "Change Status" at bounding box center [1032, 417] width 123 height 25
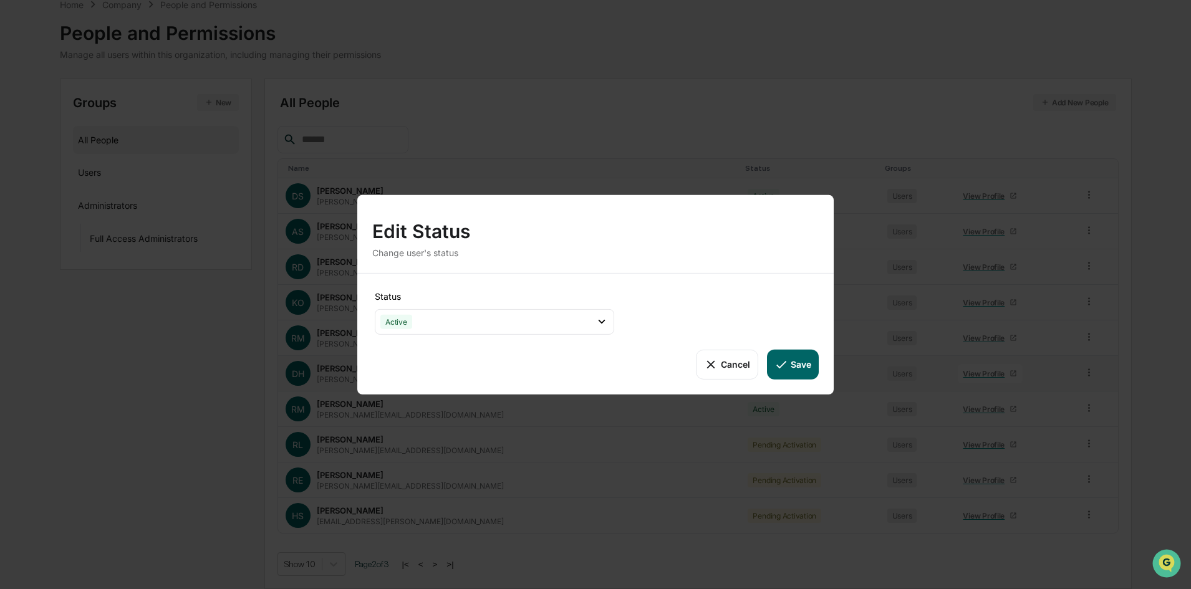
click at [789, 364] on button "Save" at bounding box center [793, 364] width 52 height 30
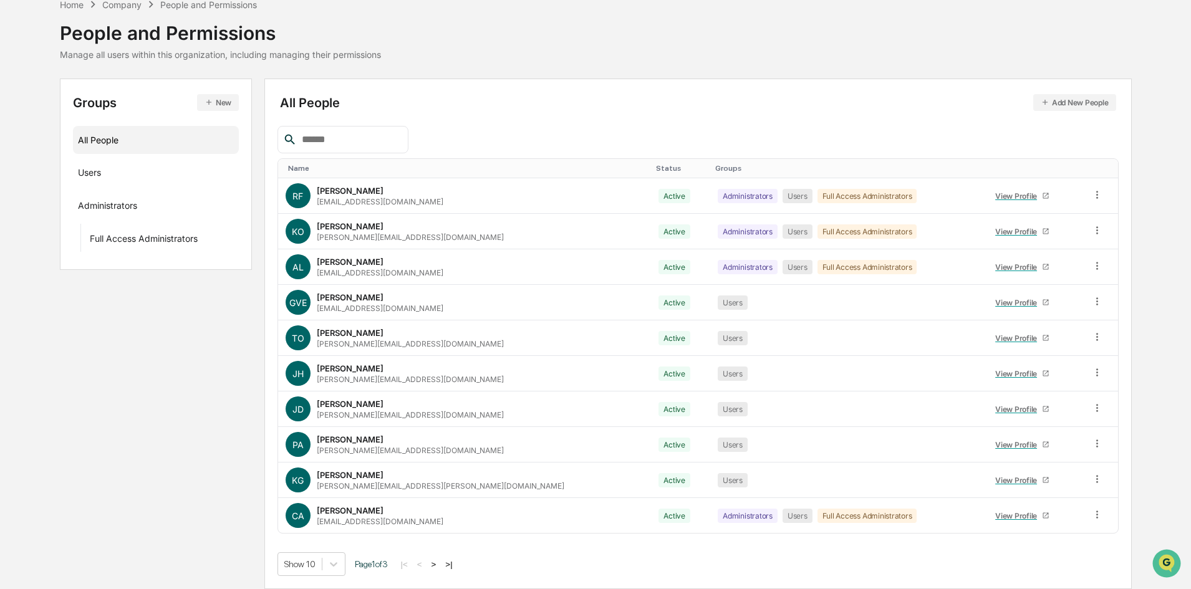
click at [434, 564] on button ">" at bounding box center [434, 564] width 12 height 11
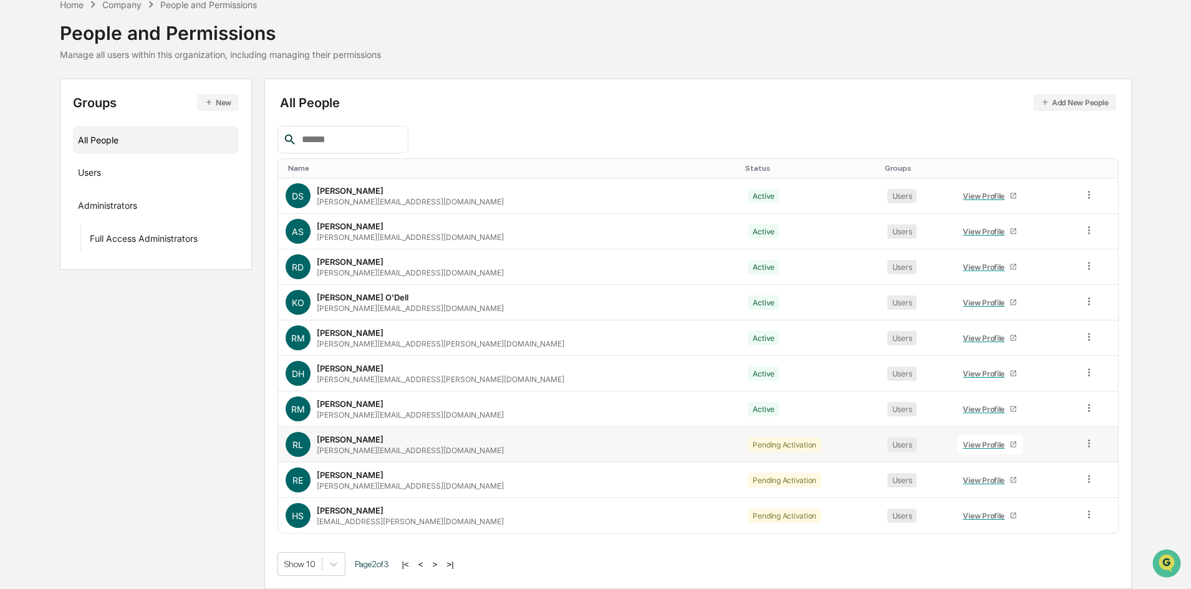
click at [1083, 441] on icon at bounding box center [1089, 444] width 12 height 12
click at [1040, 481] on div "Change Status" at bounding box center [1032, 488] width 123 height 25
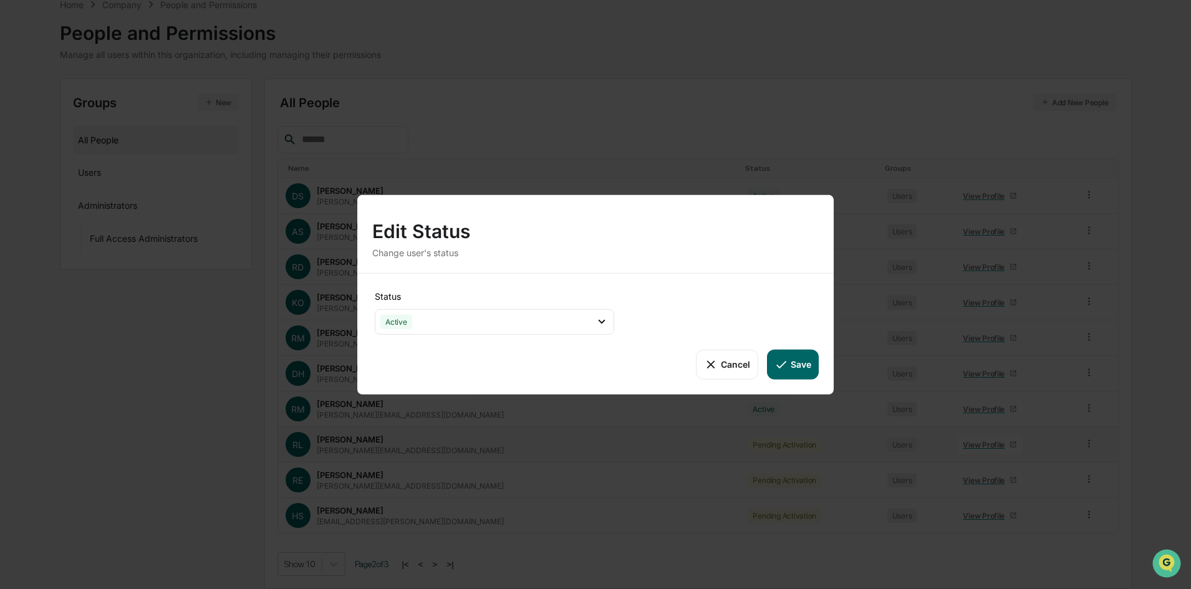
click at [786, 370] on icon at bounding box center [781, 364] width 14 height 14
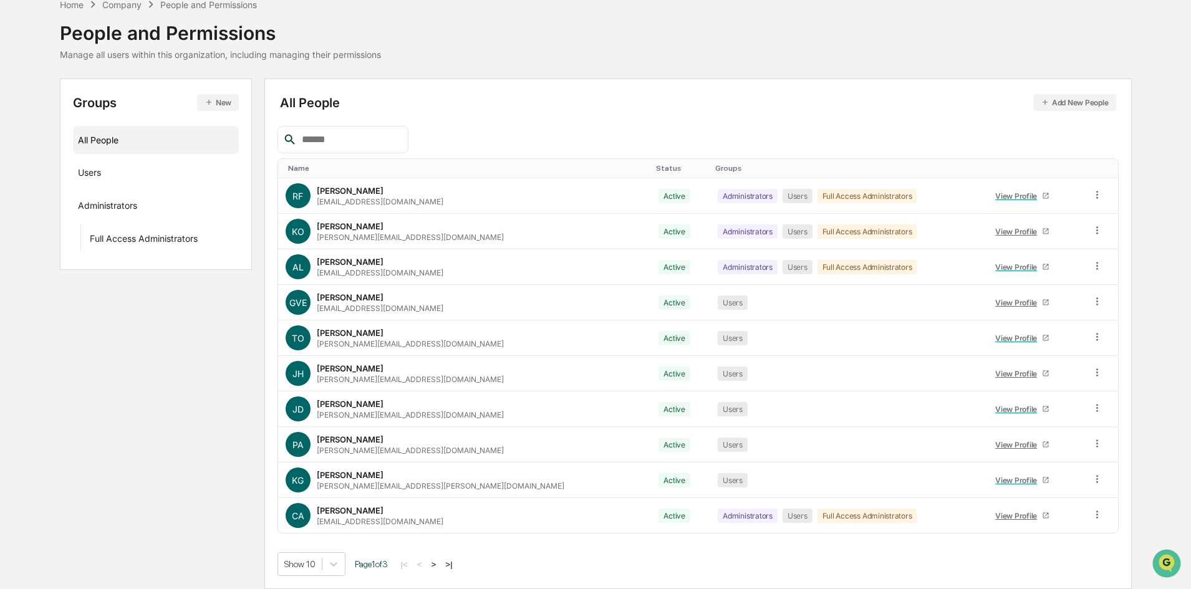
click at [438, 568] on button ">" at bounding box center [434, 564] width 12 height 11
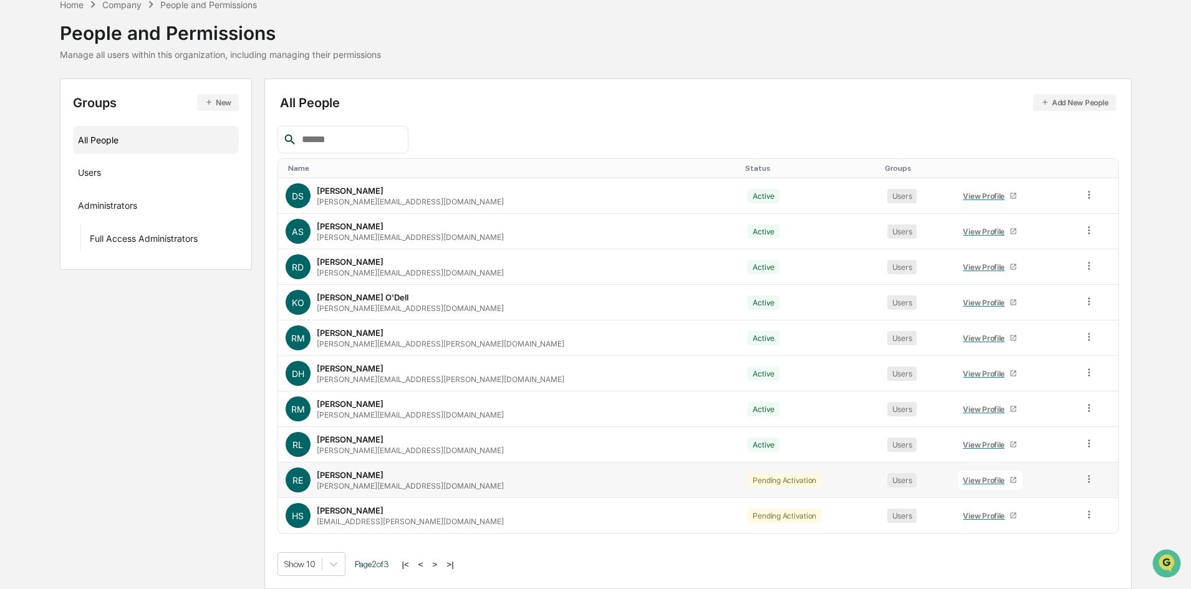
click at [1083, 486] on div at bounding box center [1089, 480] width 12 height 14
click at [1029, 532] on div "Change Status" at bounding box center [1032, 524] width 123 height 25
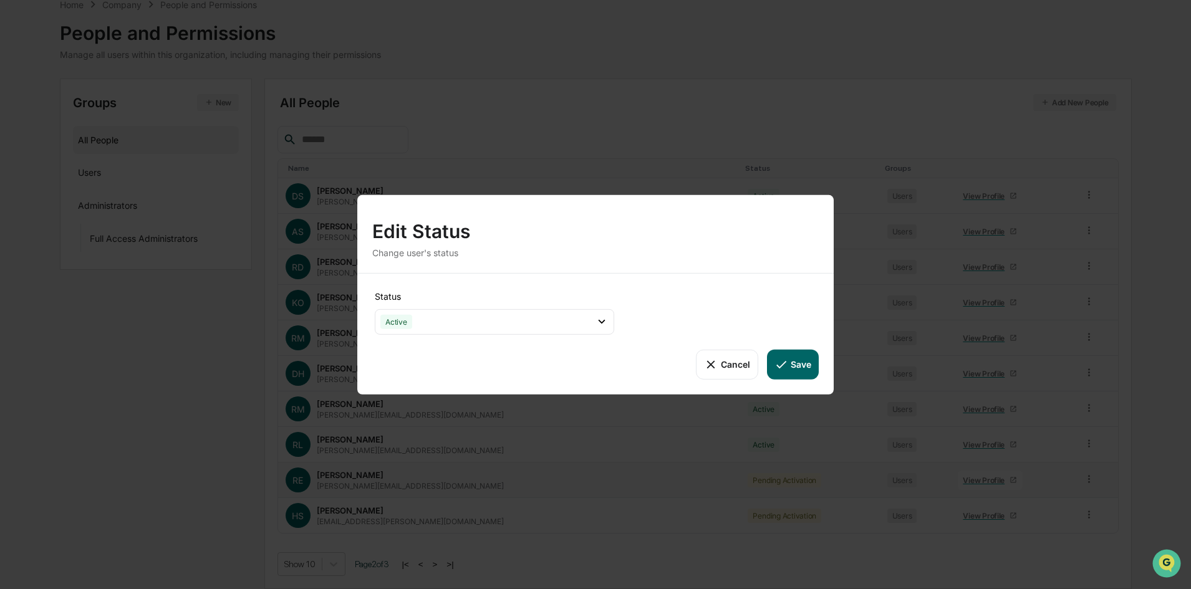
click at [795, 367] on button "Save" at bounding box center [793, 364] width 52 height 30
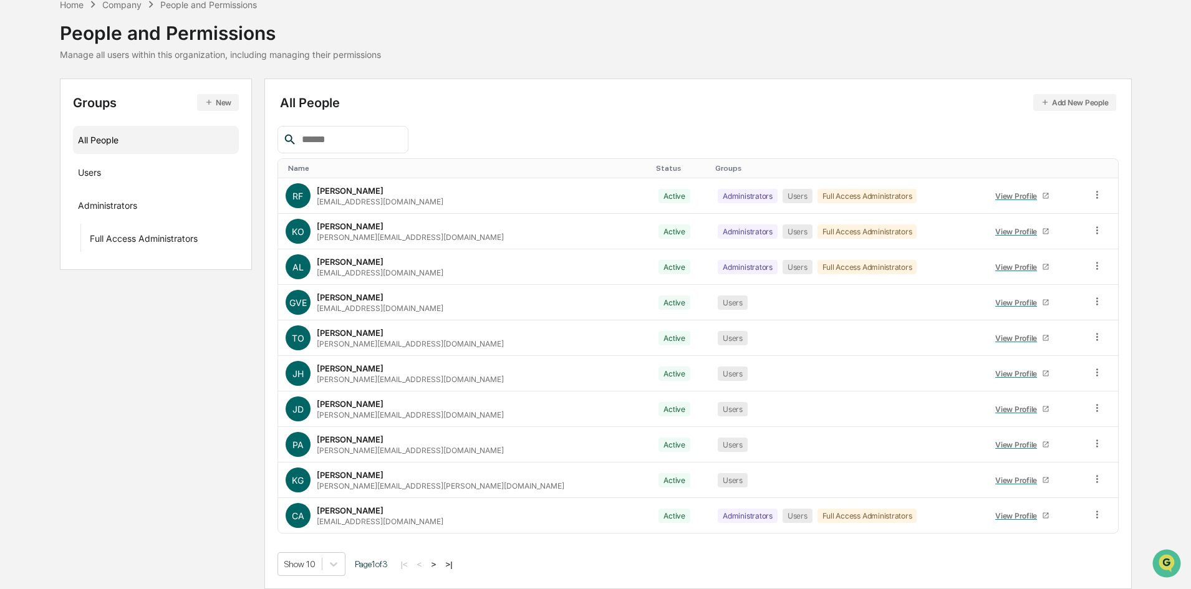
click at [438, 565] on button ">" at bounding box center [434, 564] width 12 height 11
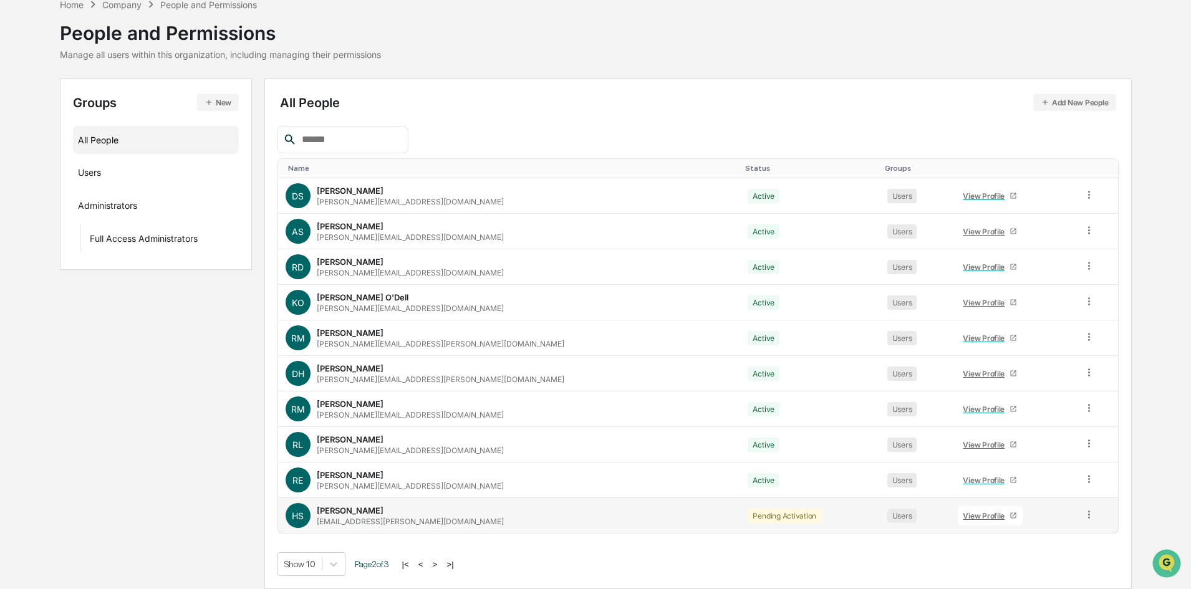
click at [1083, 515] on icon at bounding box center [1089, 515] width 12 height 12
click at [1032, 552] on div "Change Status" at bounding box center [1032, 559] width 103 height 15
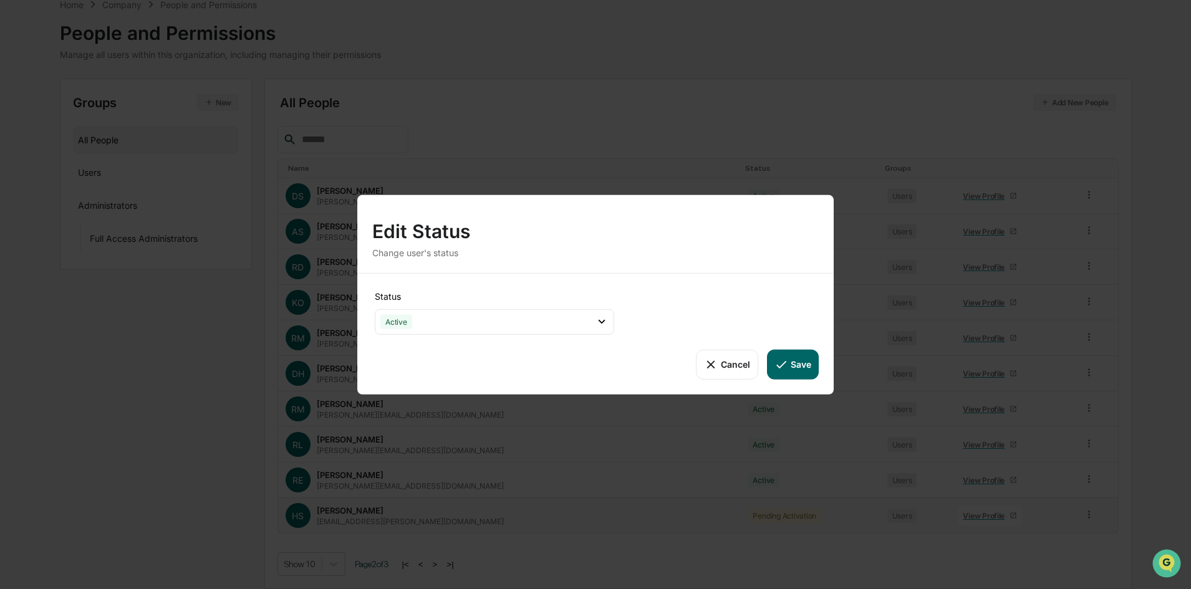
click at [776, 354] on button "Save" at bounding box center [793, 364] width 52 height 30
click at [791, 365] on button "Save" at bounding box center [793, 364] width 52 height 30
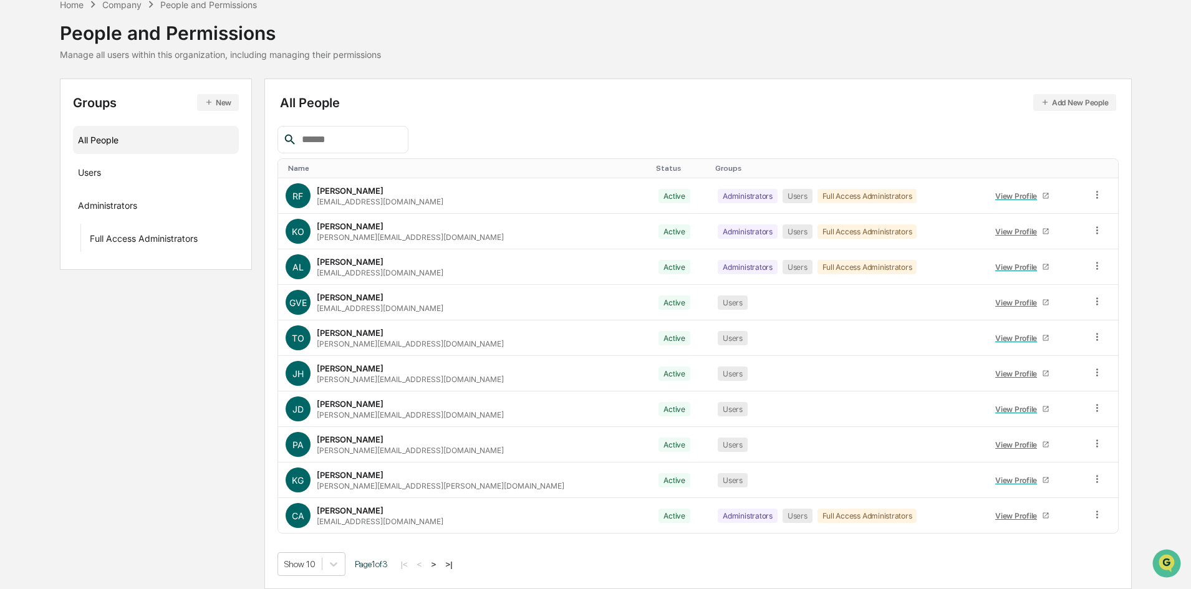
click at [436, 565] on button ">" at bounding box center [434, 564] width 12 height 11
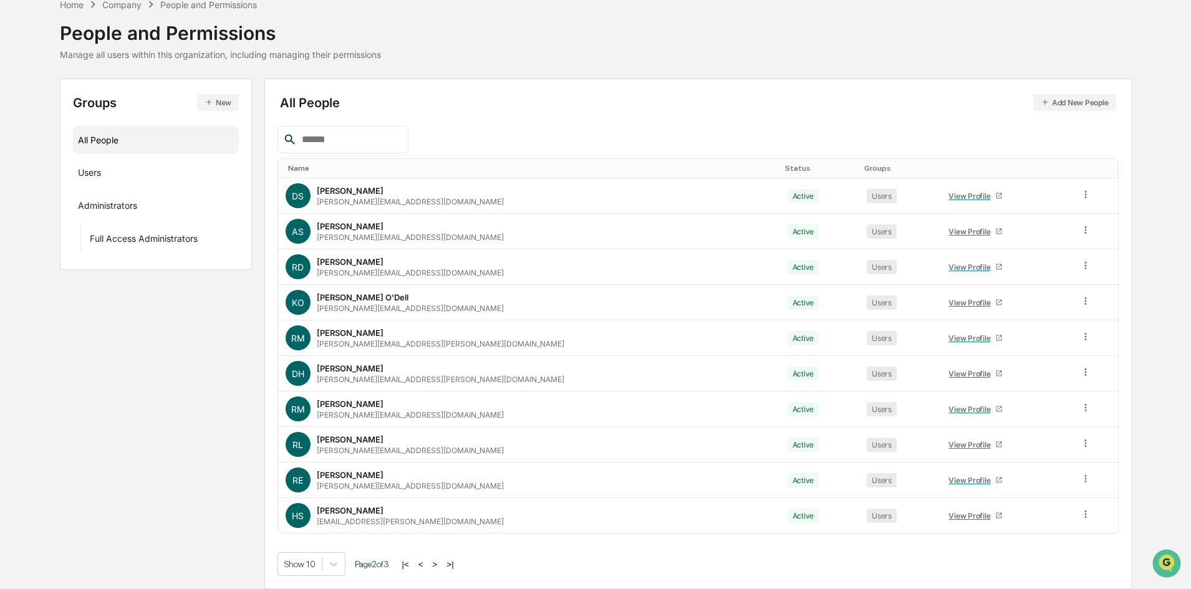
click at [436, 565] on button ">" at bounding box center [435, 564] width 12 height 11
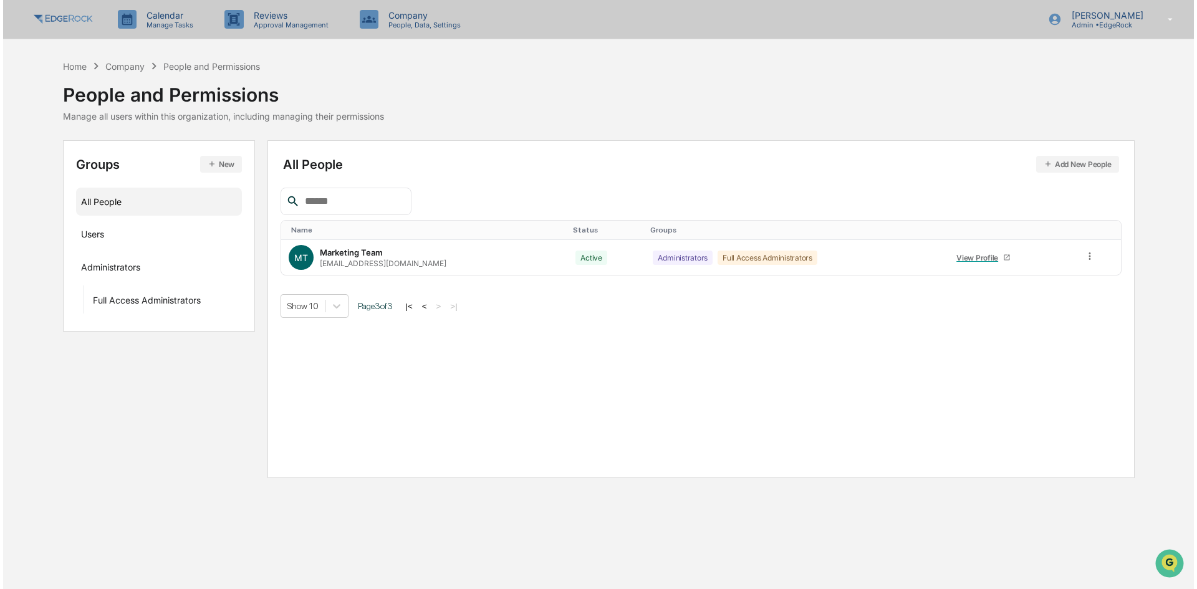
scroll to position [0, 0]
